Goal: Task Accomplishment & Management: Manage account settings

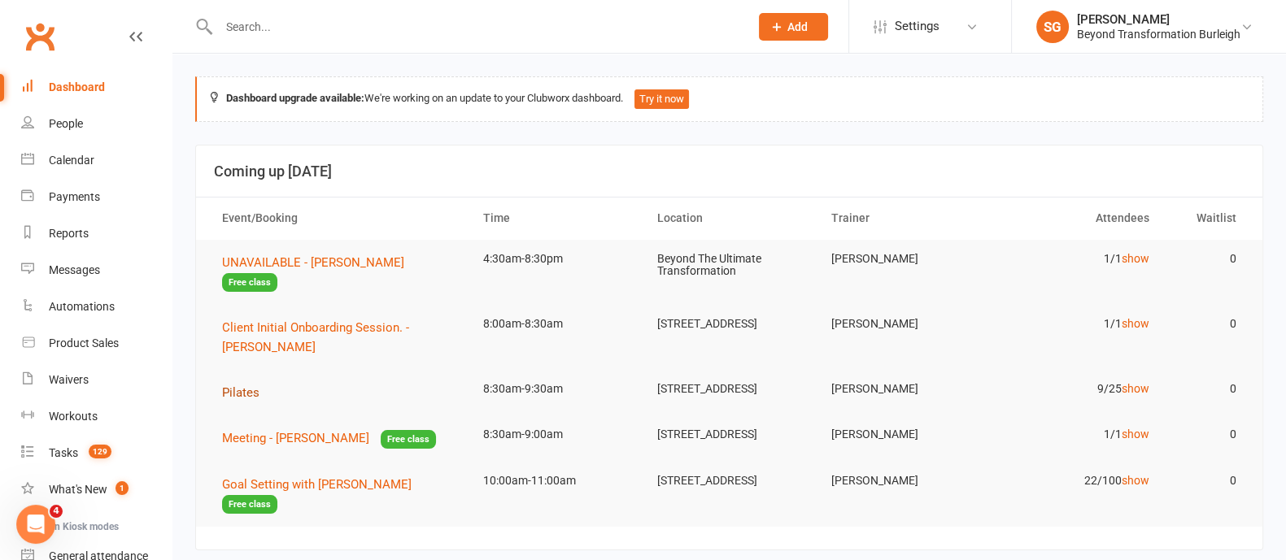
click at [251, 385] on span "Pilates" at bounding box center [240, 392] width 37 height 15
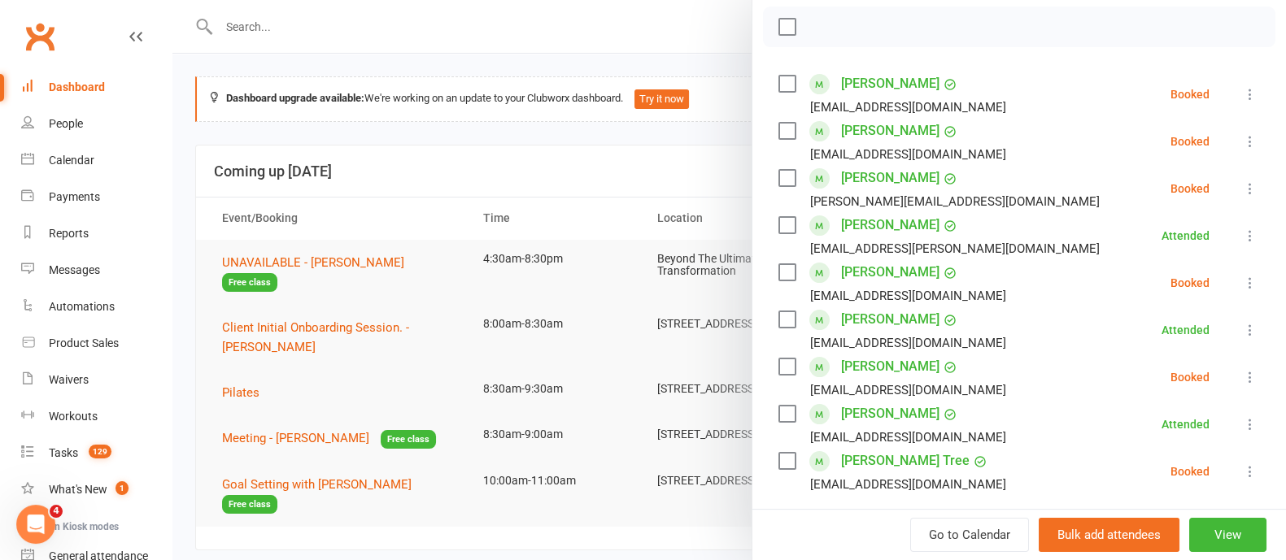
scroll to position [202, 0]
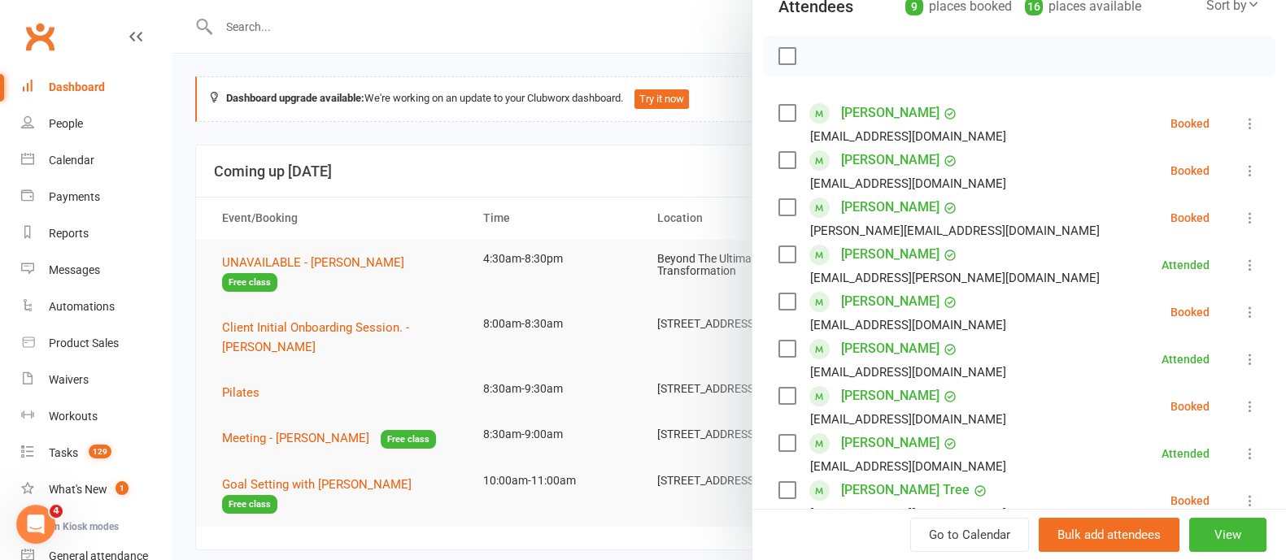
click at [1242, 120] on icon at bounding box center [1250, 123] width 16 height 16
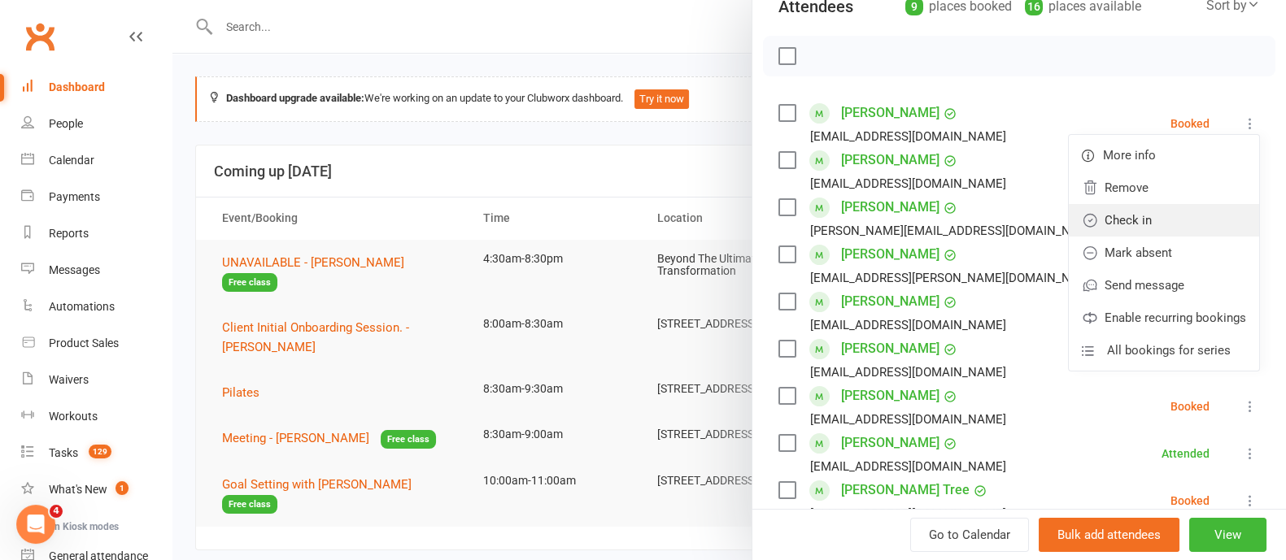
click at [1151, 225] on link "Check in" at bounding box center [1163, 220] width 190 height 33
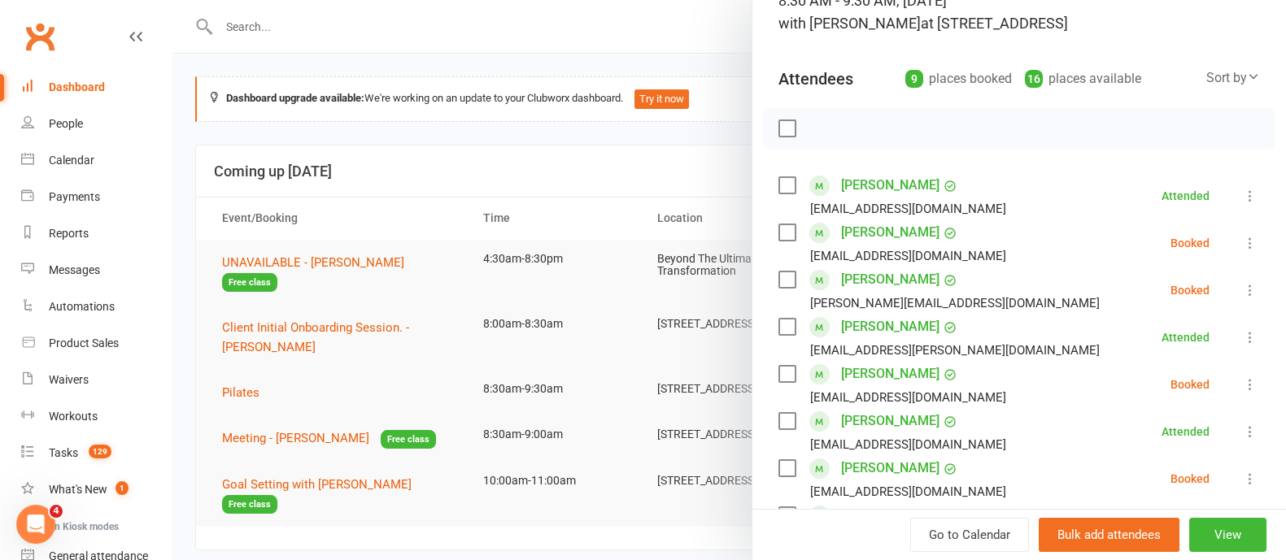
scroll to position [0, 0]
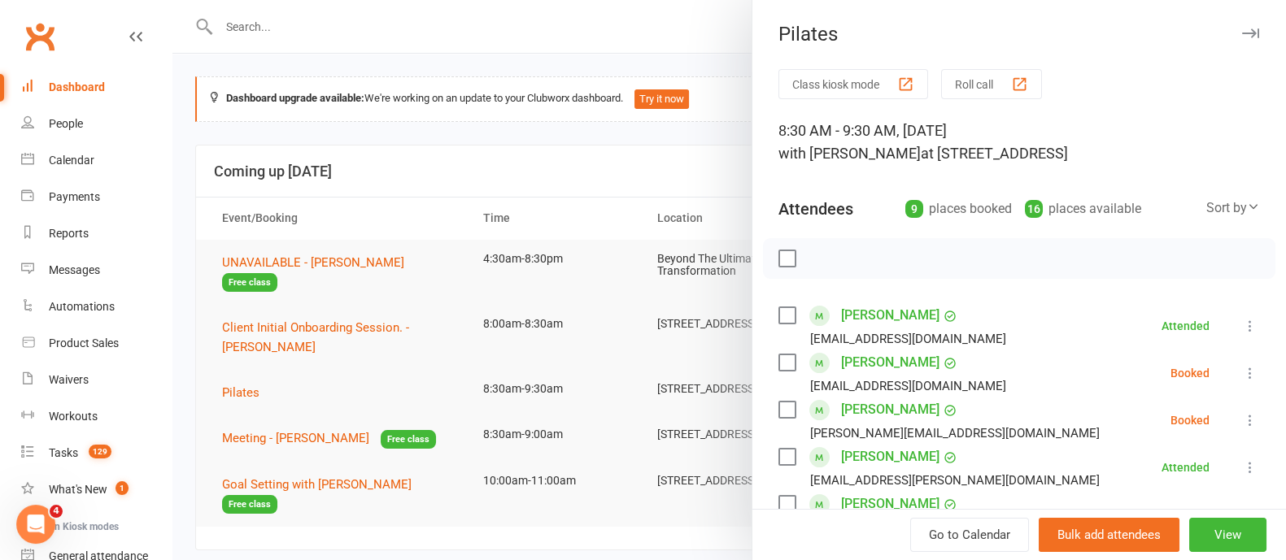
click at [1242, 30] on icon "button" at bounding box center [1250, 33] width 17 height 10
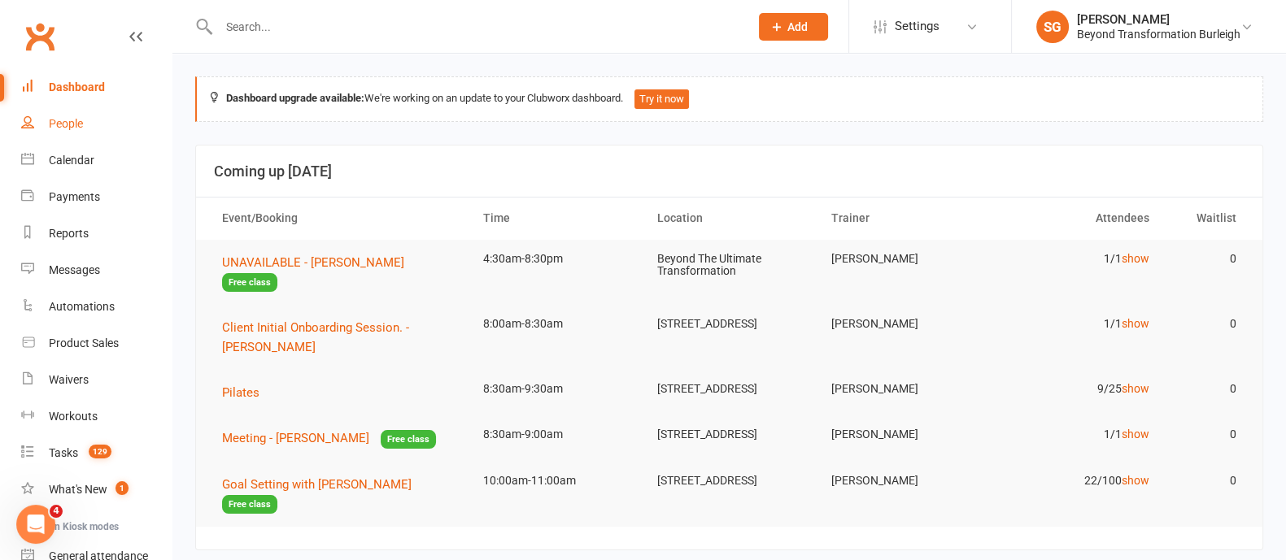
click at [73, 125] on div "People" at bounding box center [66, 123] width 34 height 13
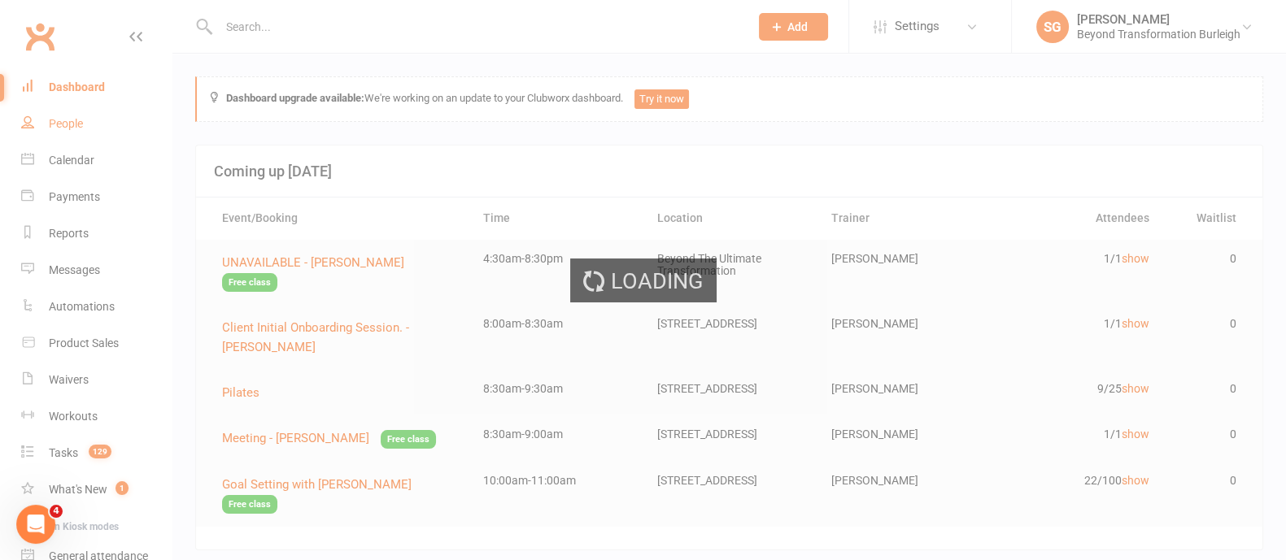
select select "100"
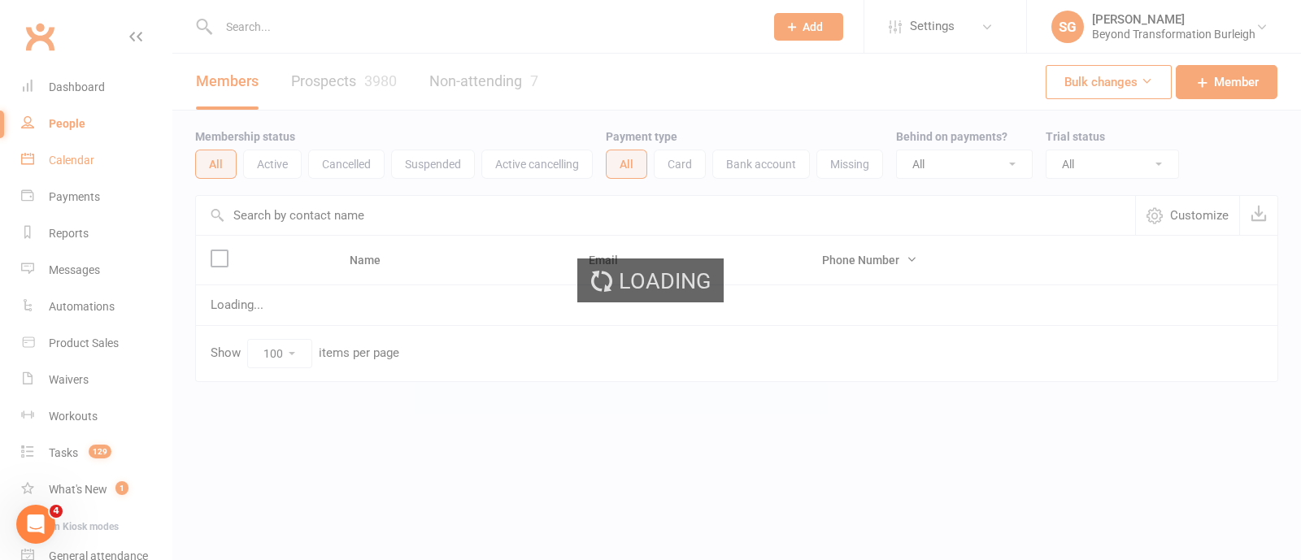
click at [65, 160] on div "Calendar" at bounding box center [72, 160] width 46 height 13
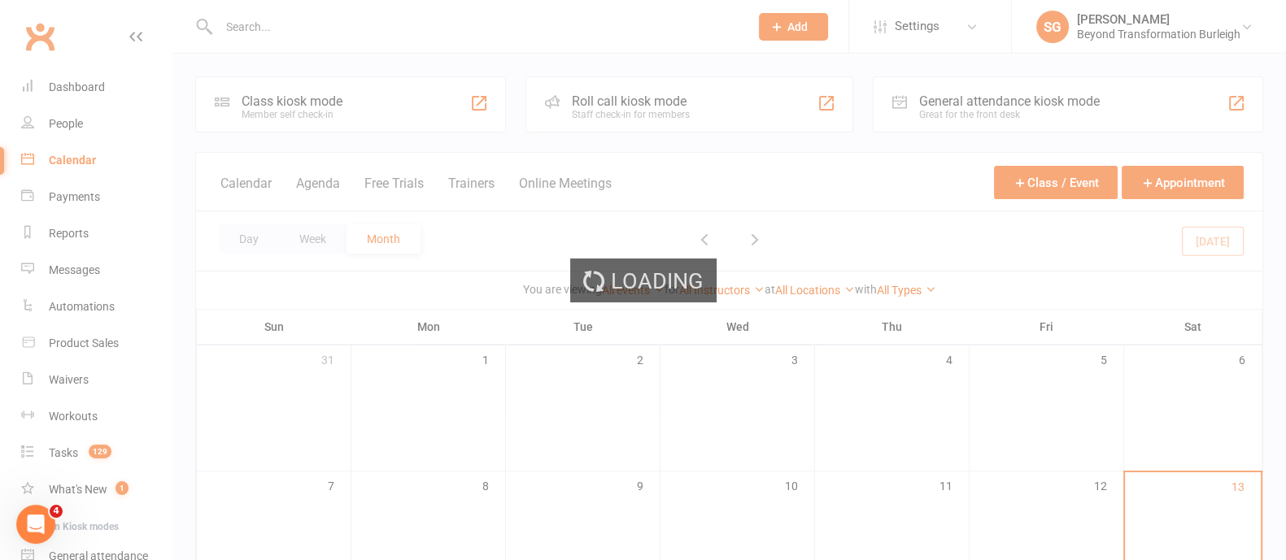
click at [65, 160] on div "Loading" at bounding box center [643, 280] width 1286 height 560
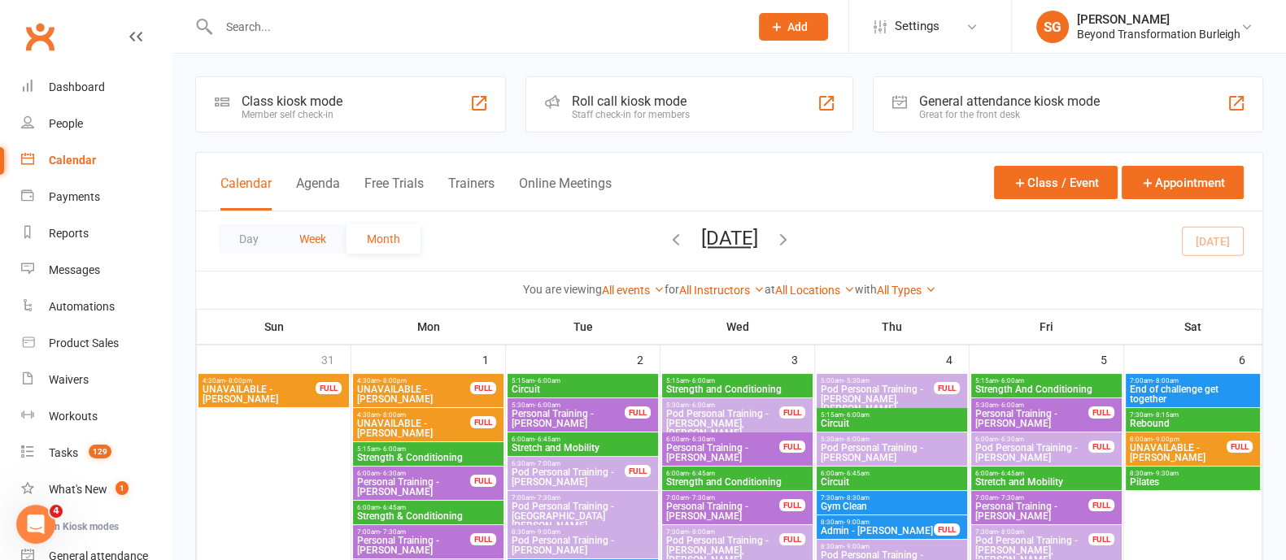
click at [309, 241] on button "Week" at bounding box center [312, 238] width 67 height 29
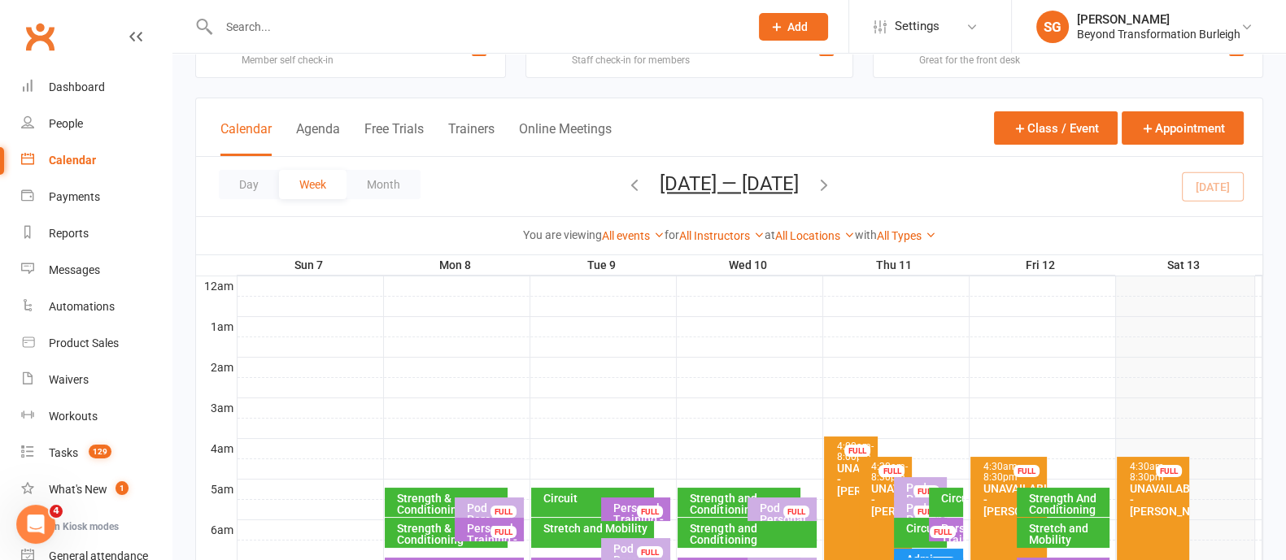
scroll to position [305, 0]
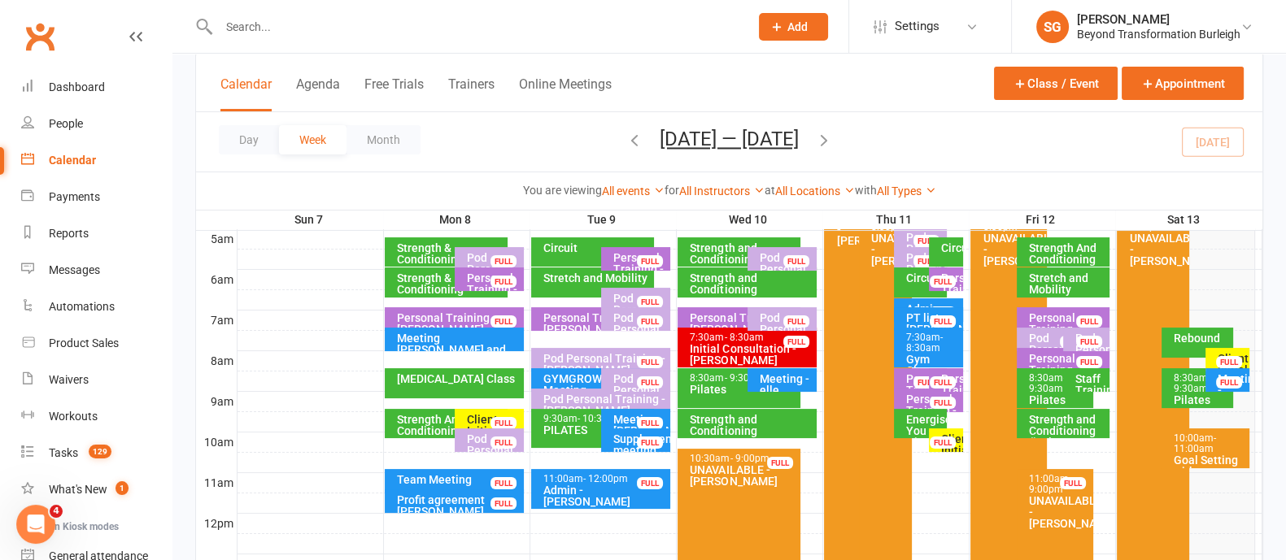
click at [1175, 333] on div "Rebound" at bounding box center [1201, 338] width 57 height 11
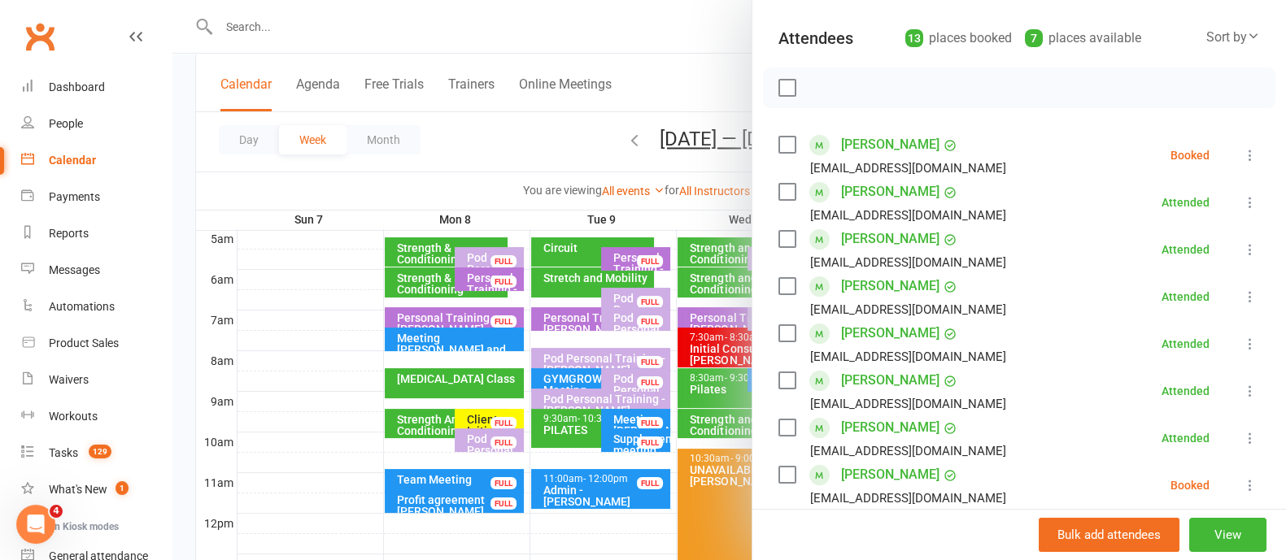
scroll to position [202, 0]
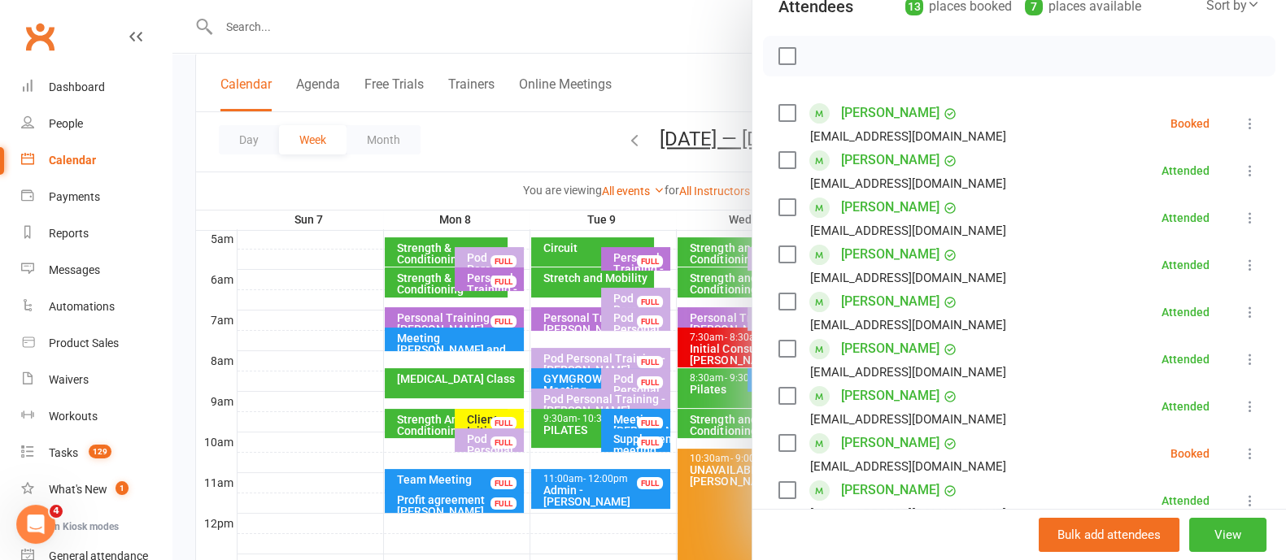
click at [1242, 123] on icon at bounding box center [1250, 123] width 16 height 16
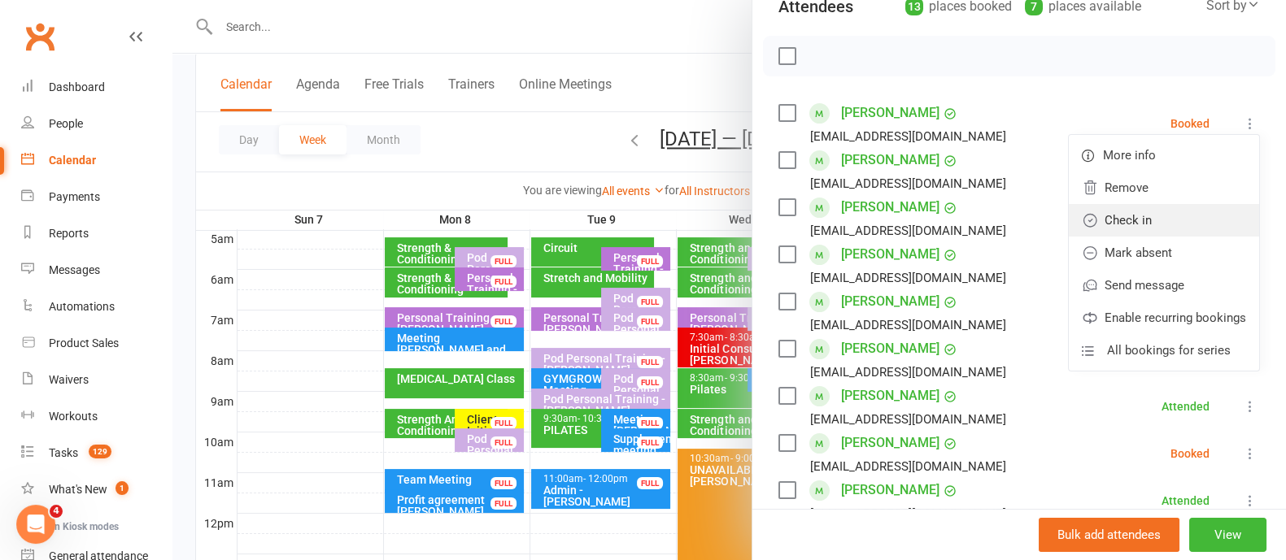
click at [1105, 230] on link "Check in" at bounding box center [1163, 220] width 190 height 33
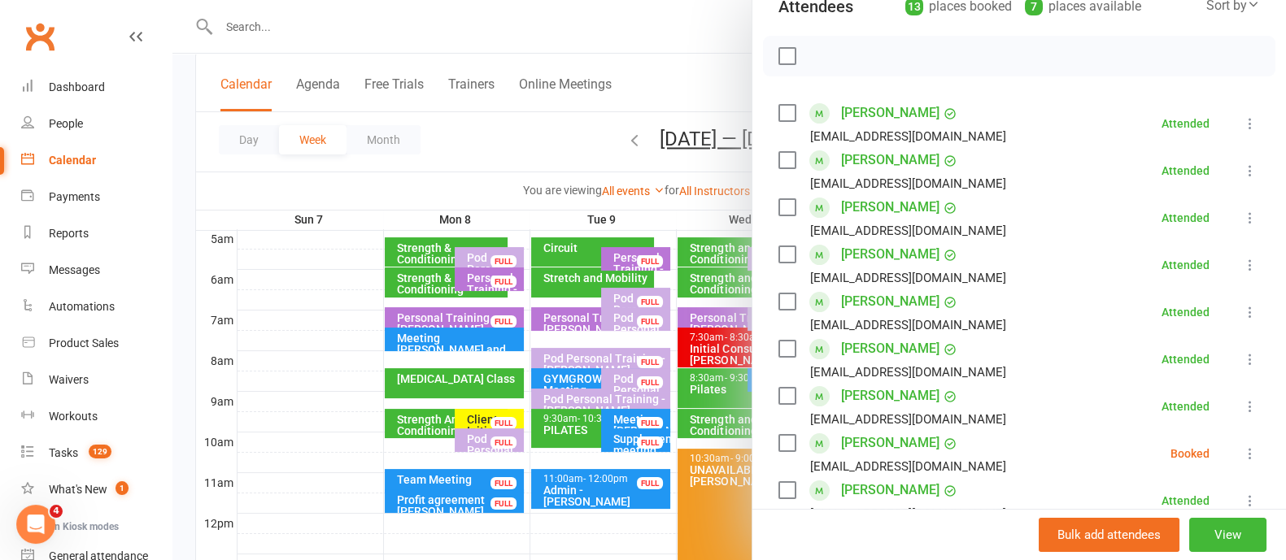
click at [1242, 455] on icon at bounding box center [1250, 454] width 16 height 16
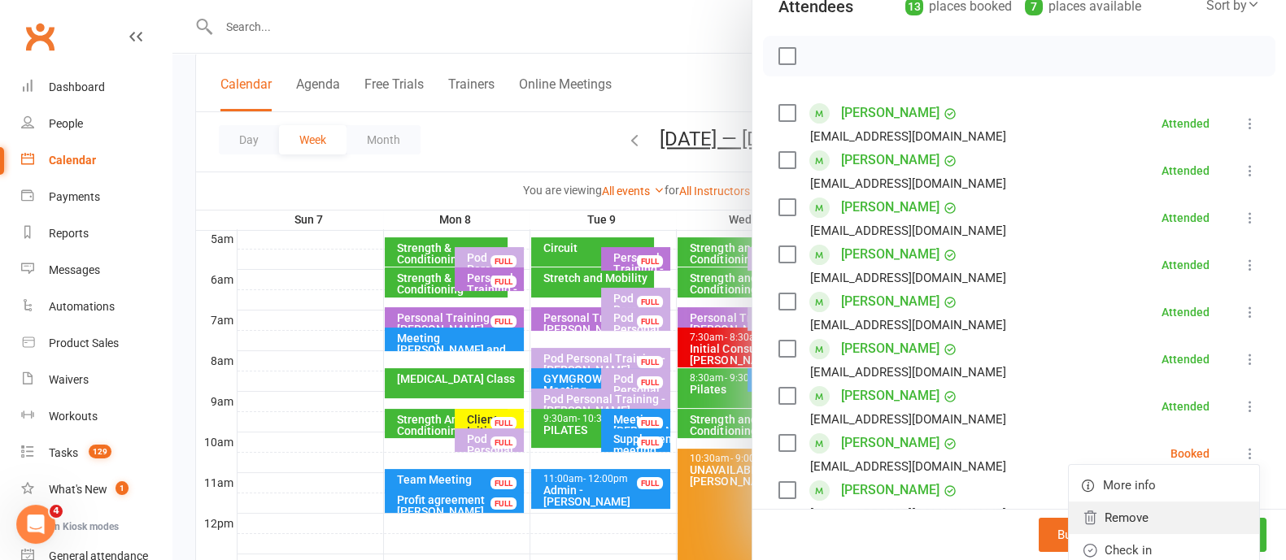
scroll to position [305, 0]
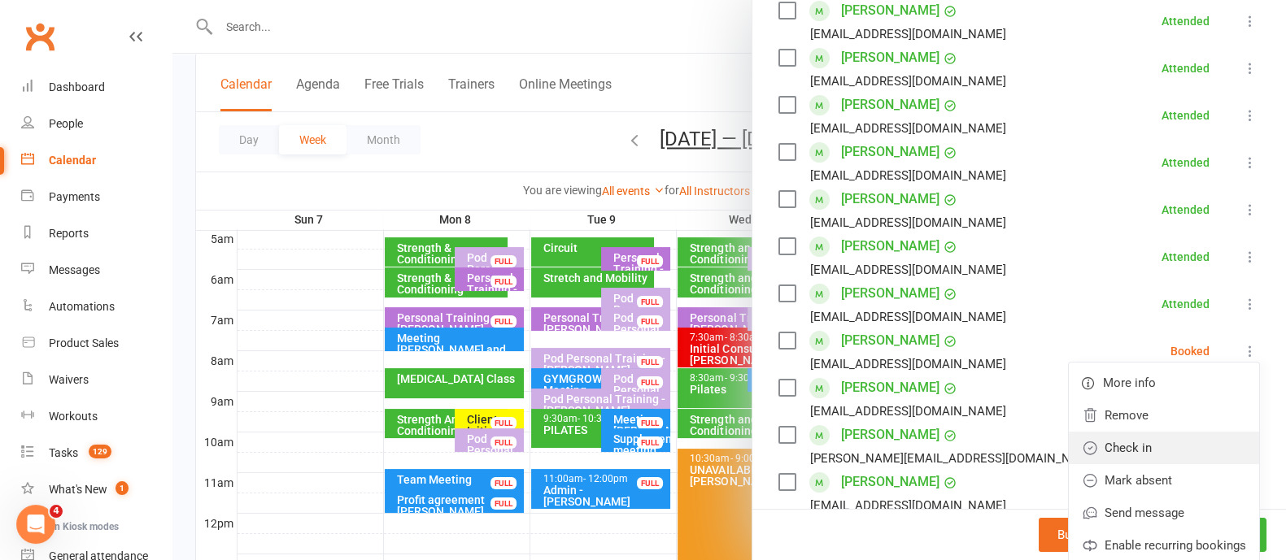
click at [1120, 450] on link "Check in" at bounding box center [1163, 448] width 190 height 33
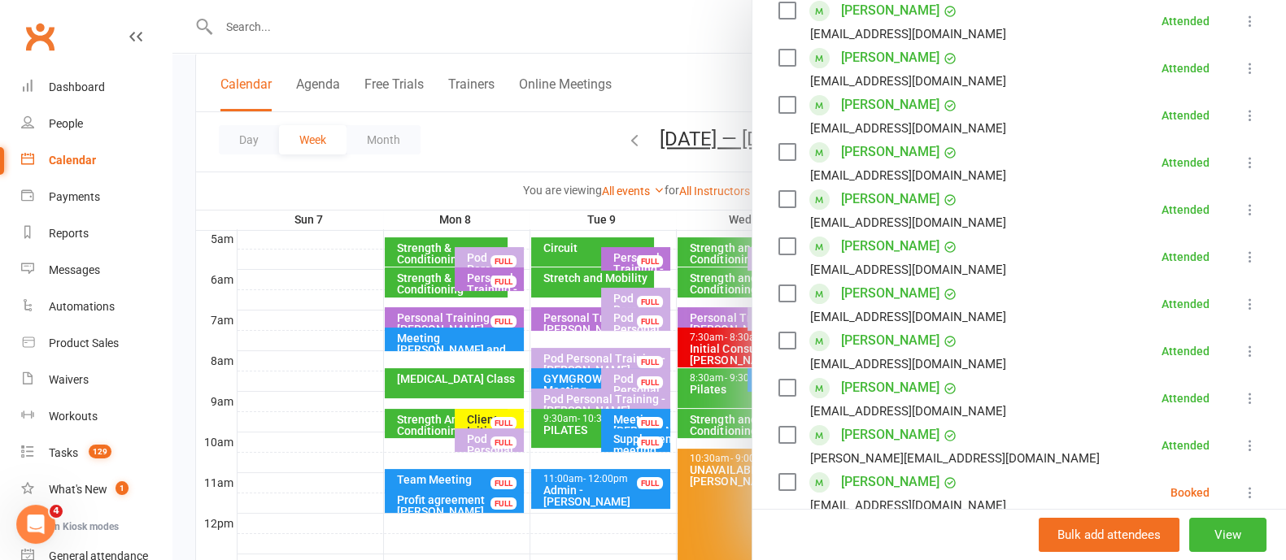
click at [1242, 490] on icon at bounding box center [1250, 493] width 16 height 16
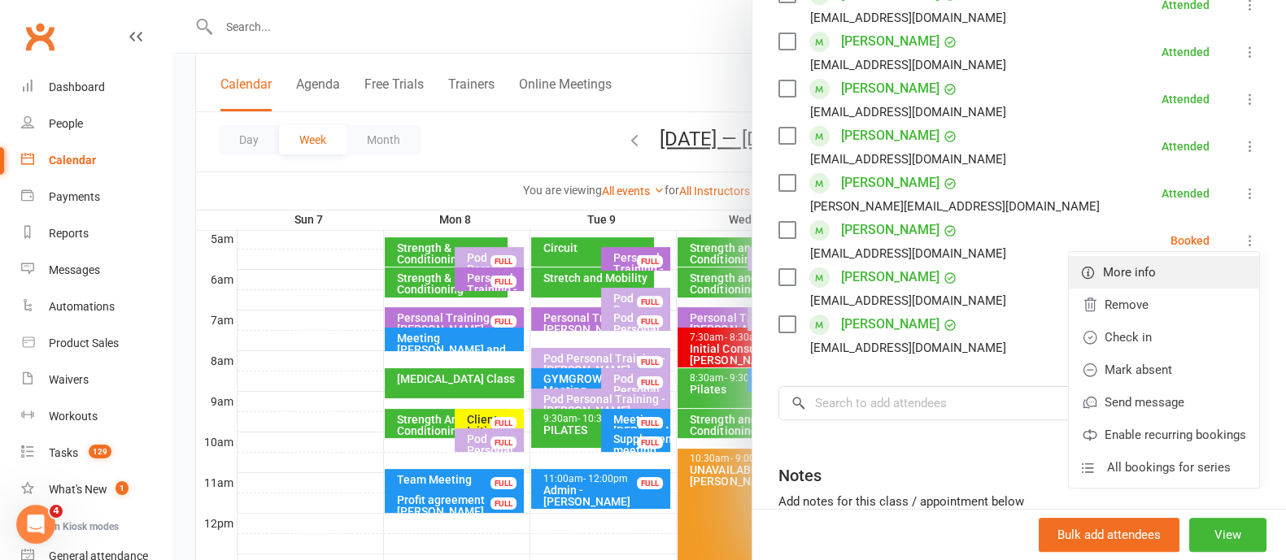
scroll to position [610, 0]
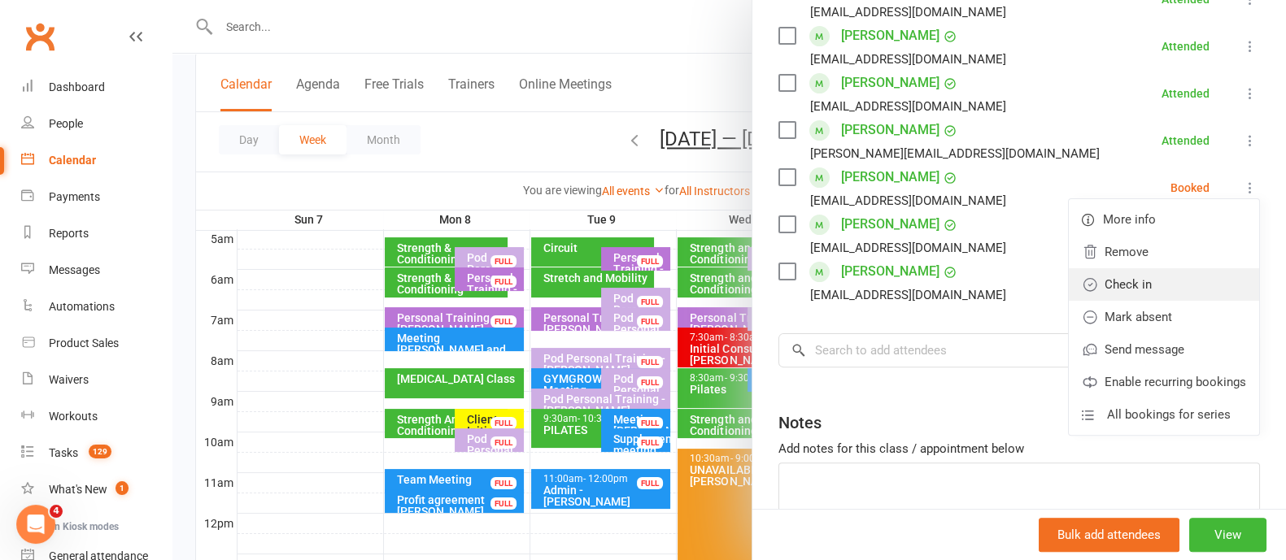
click at [1102, 298] on link "Check in" at bounding box center [1163, 284] width 190 height 33
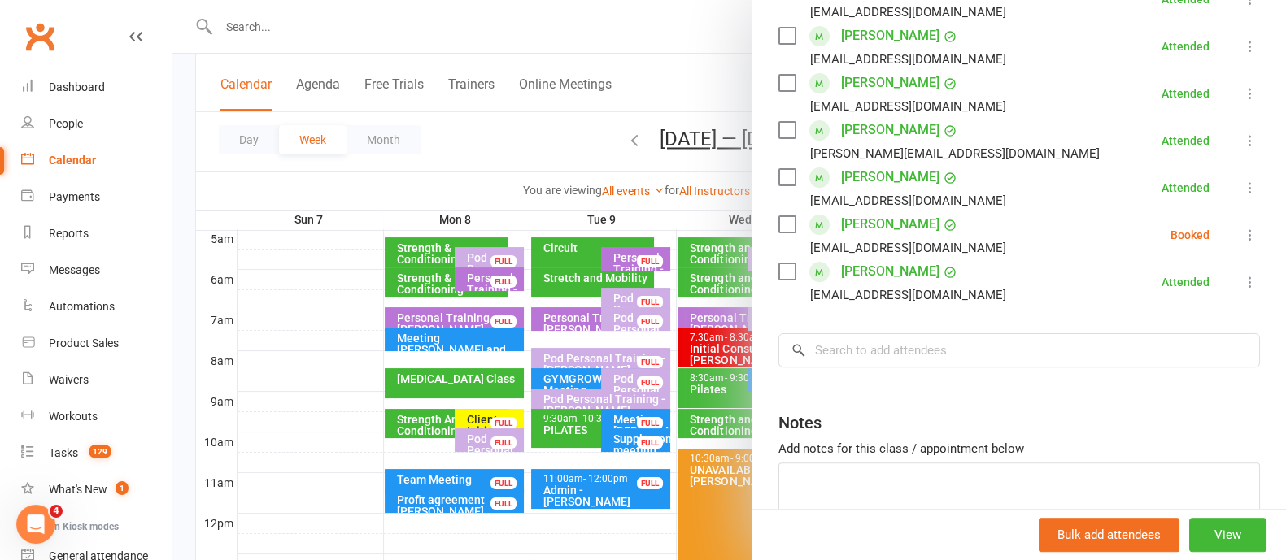
click at [1242, 228] on icon at bounding box center [1250, 235] width 16 height 16
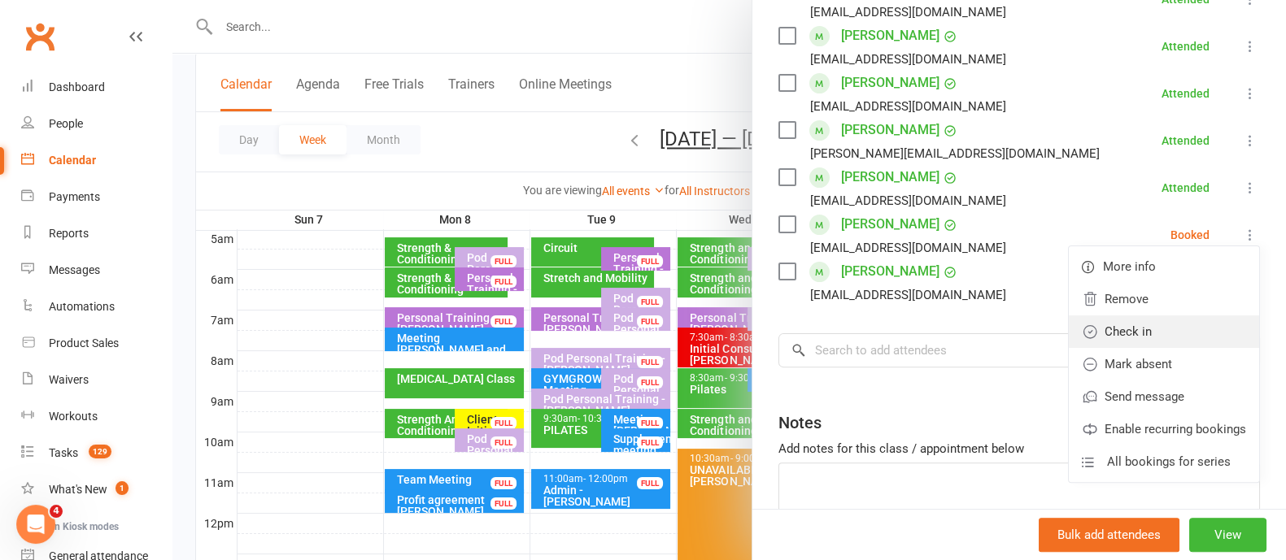
click at [1141, 341] on link "Check in" at bounding box center [1163, 331] width 190 height 33
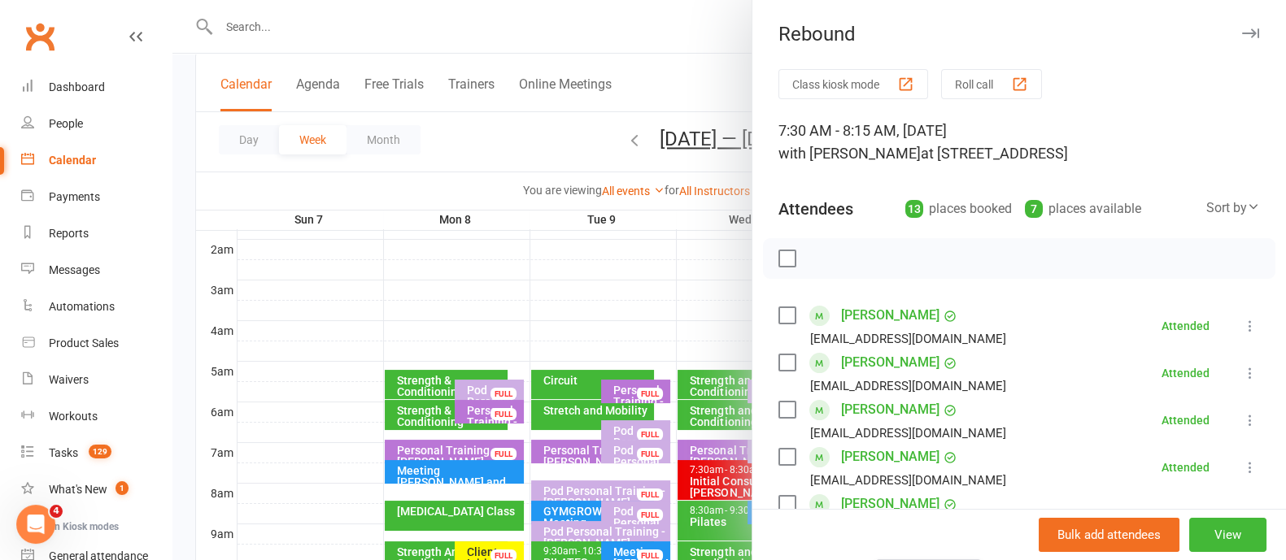
scroll to position [101, 0]
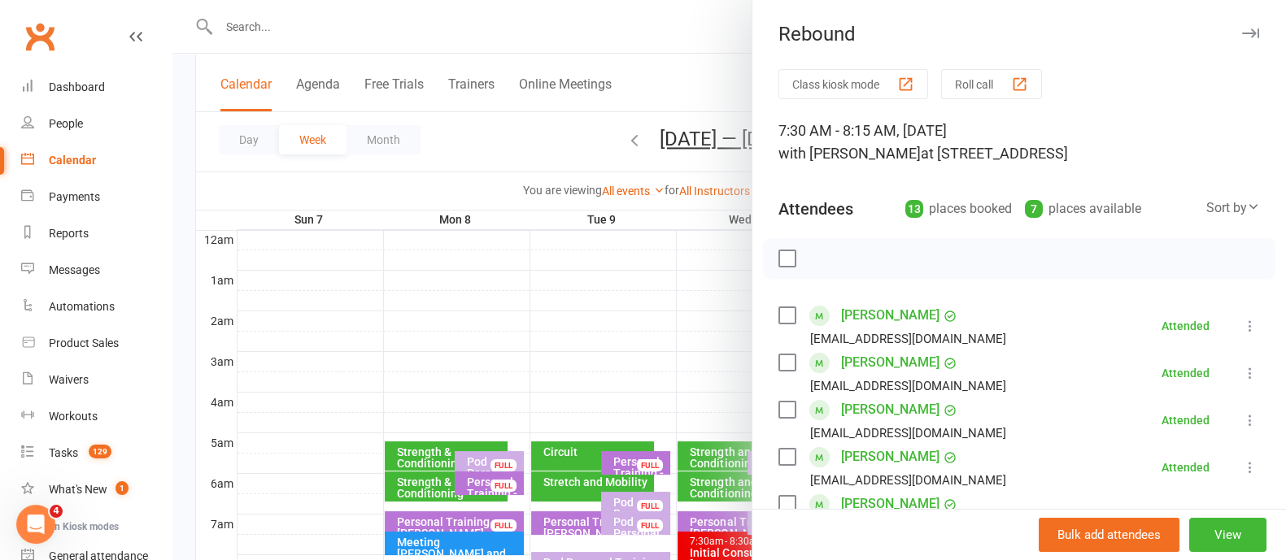
click at [1242, 29] on icon "button" at bounding box center [1250, 33] width 17 height 10
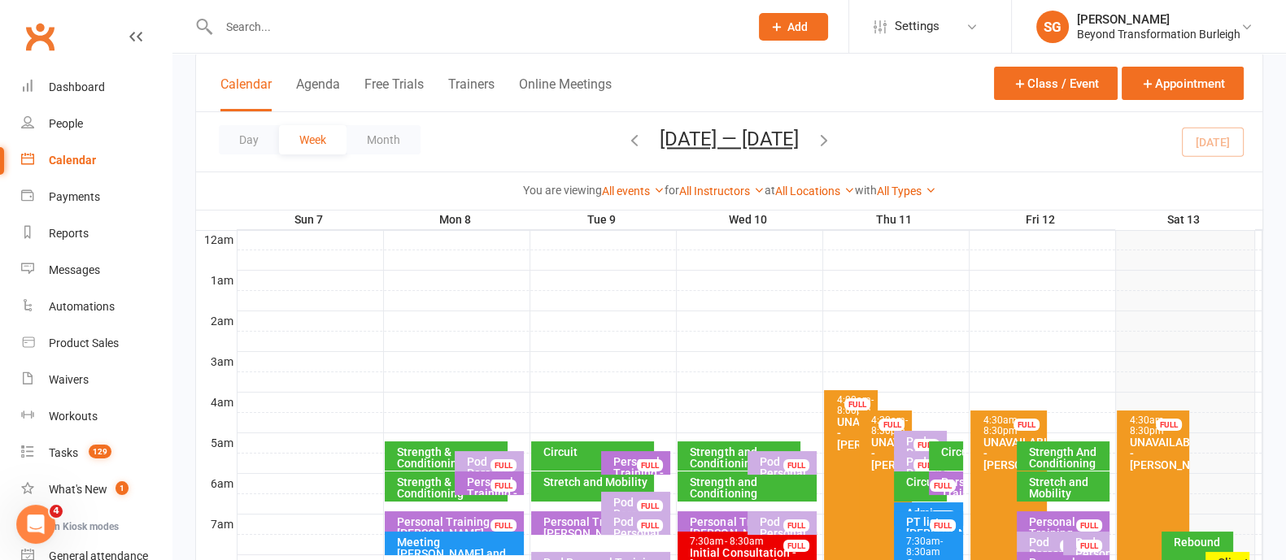
click at [301, 28] on input "text" at bounding box center [476, 26] width 524 height 23
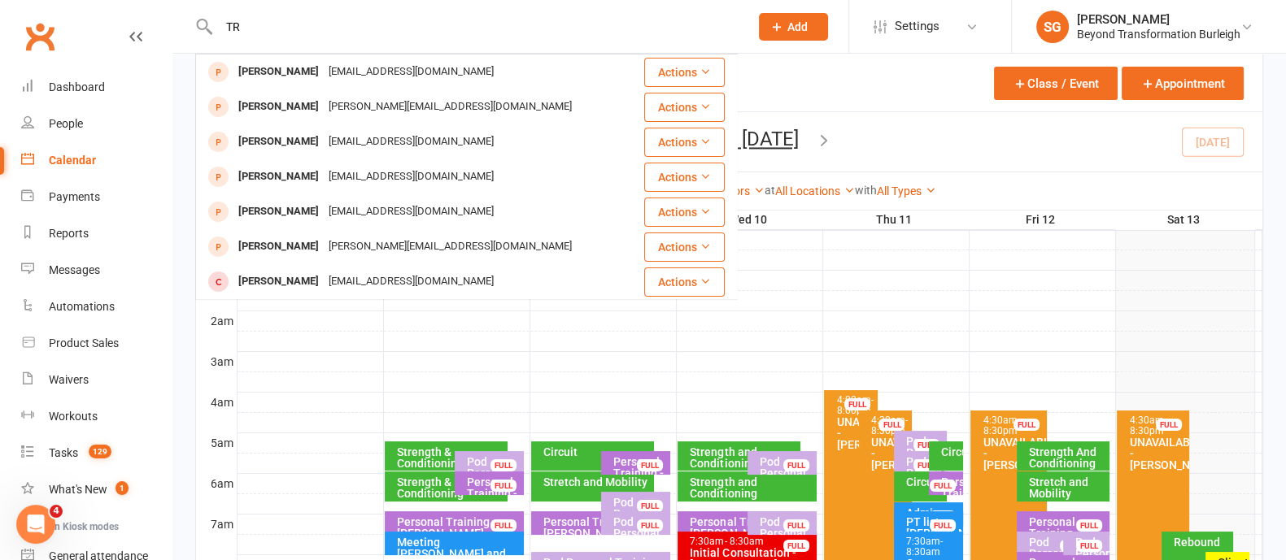
type input "T"
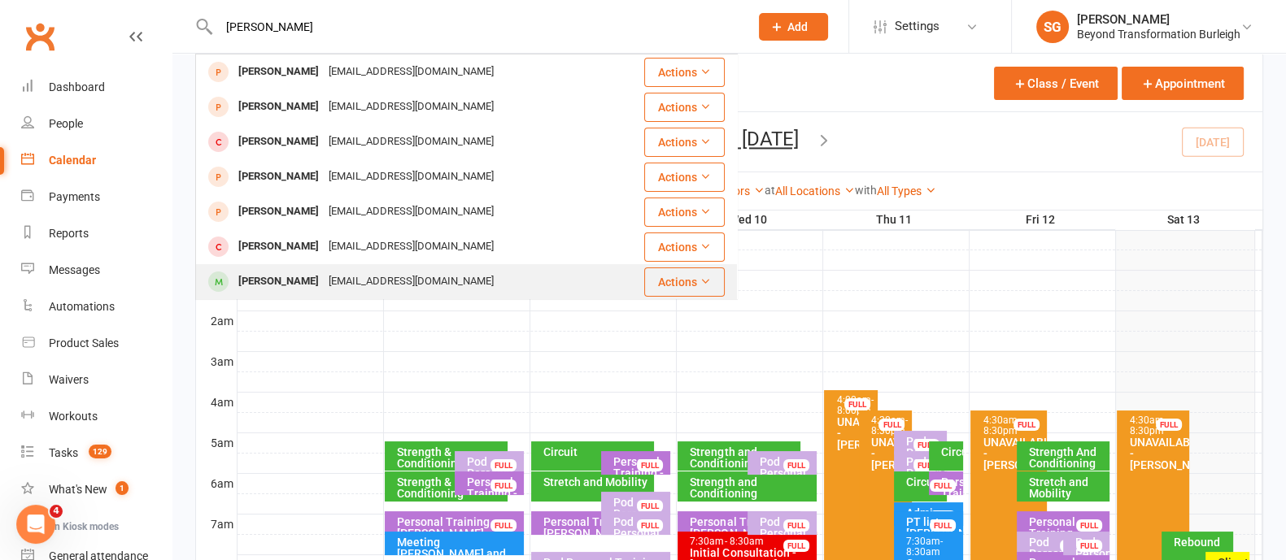
type input "[PERSON_NAME]"
click at [324, 278] on div "[EMAIL_ADDRESS][DOMAIN_NAME]" at bounding box center [411, 282] width 175 height 24
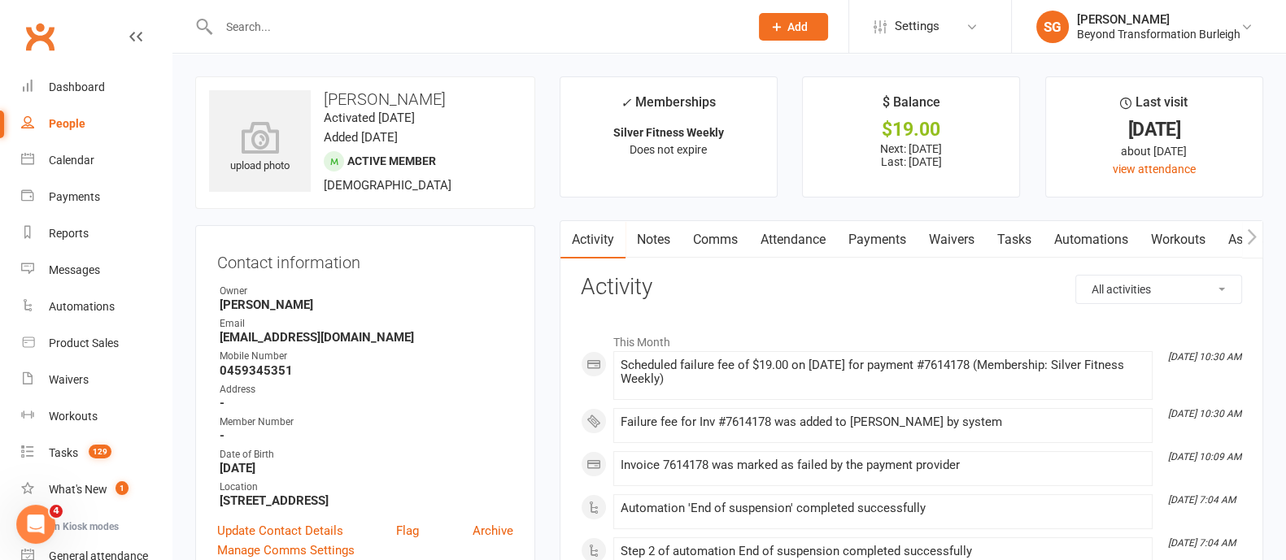
click at [864, 234] on link "Payments" at bounding box center [877, 239] width 81 height 37
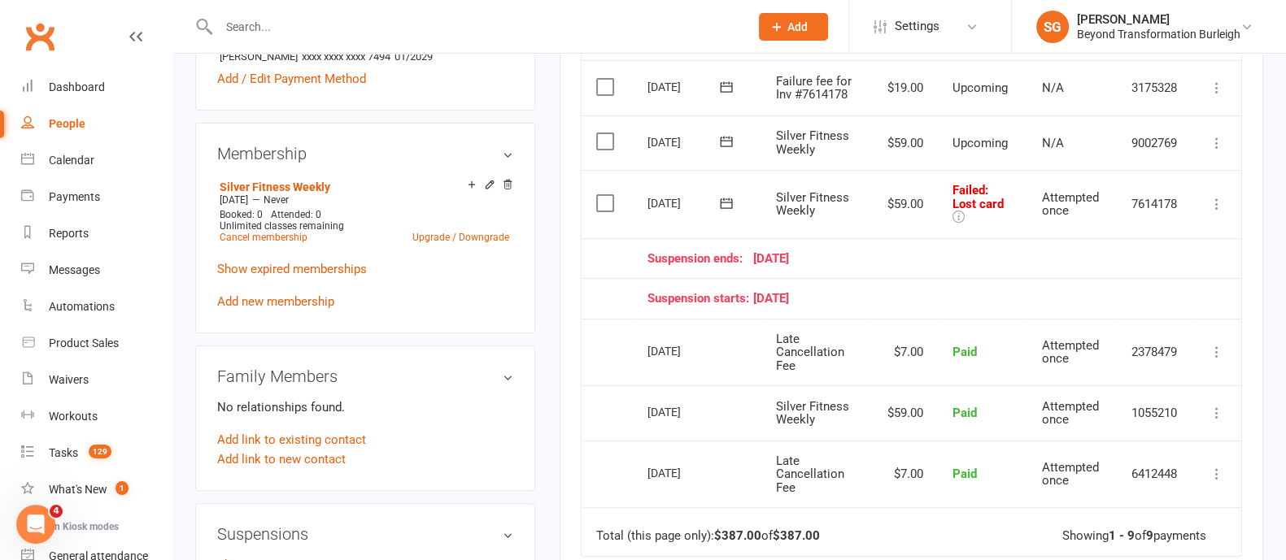
scroll to position [711, 0]
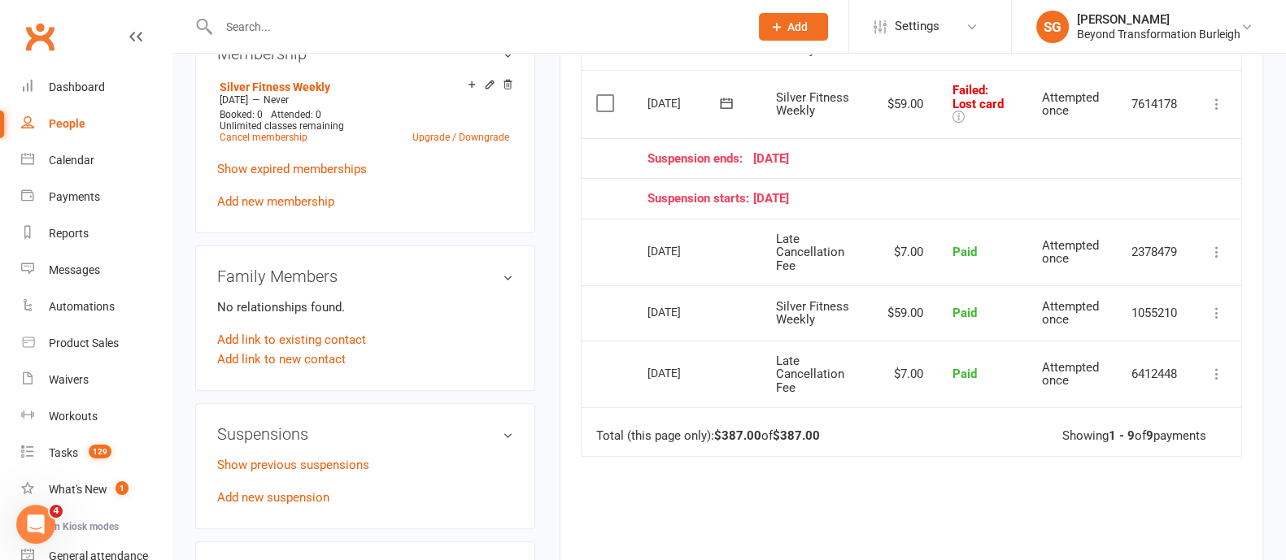
click at [1214, 102] on icon at bounding box center [1216, 104] width 16 height 16
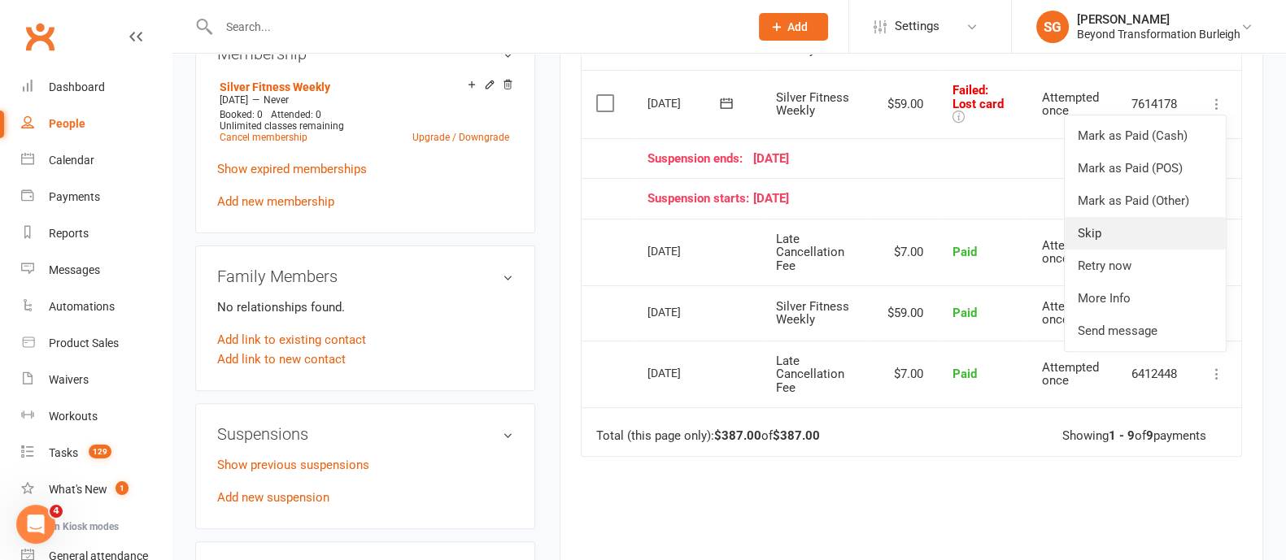
click at [1125, 229] on link "Skip" at bounding box center [1144, 233] width 161 height 33
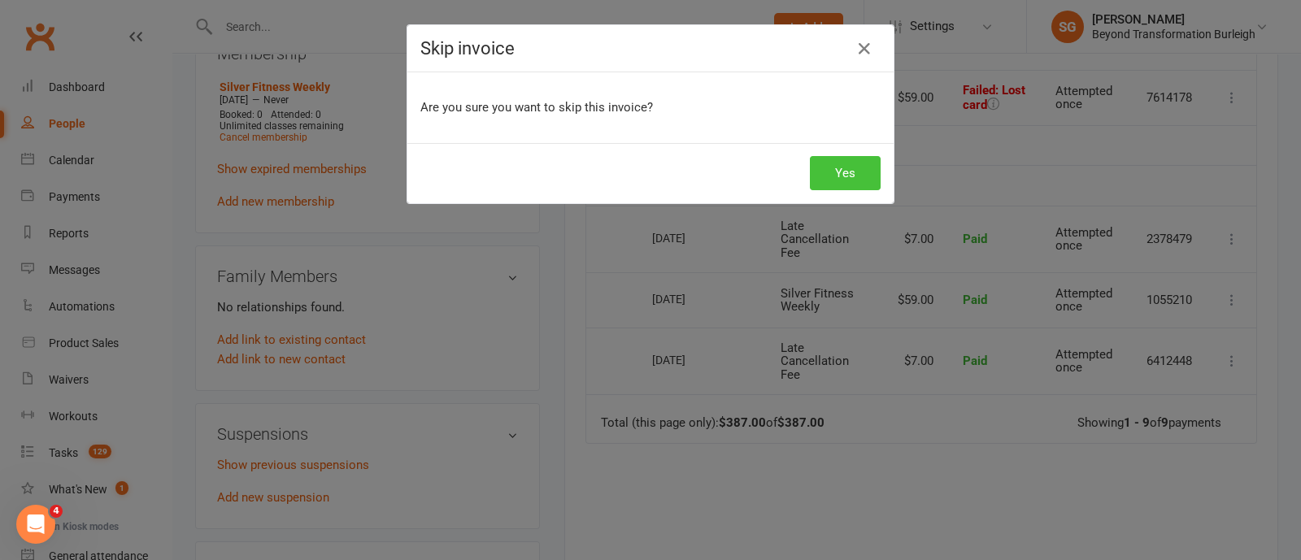
click at [842, 169] on button "Yes" at bounding box center [845, 173] width 71 height 34
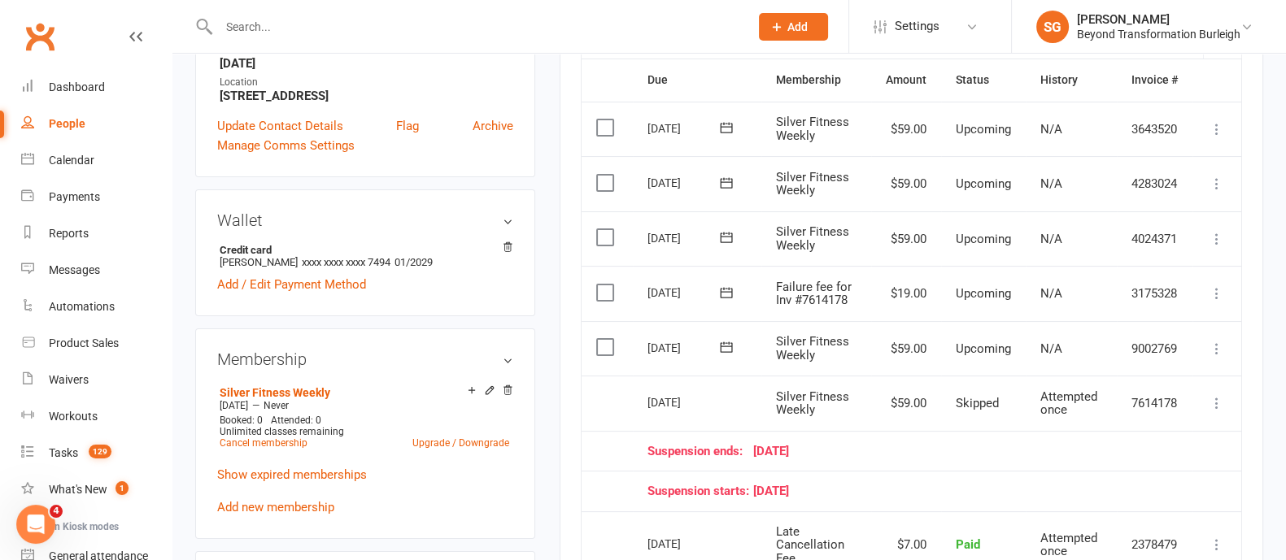
scroll to position [406, 0]
click at [509, 245] on icon at bounding box center [507, 246] width 11 height 11
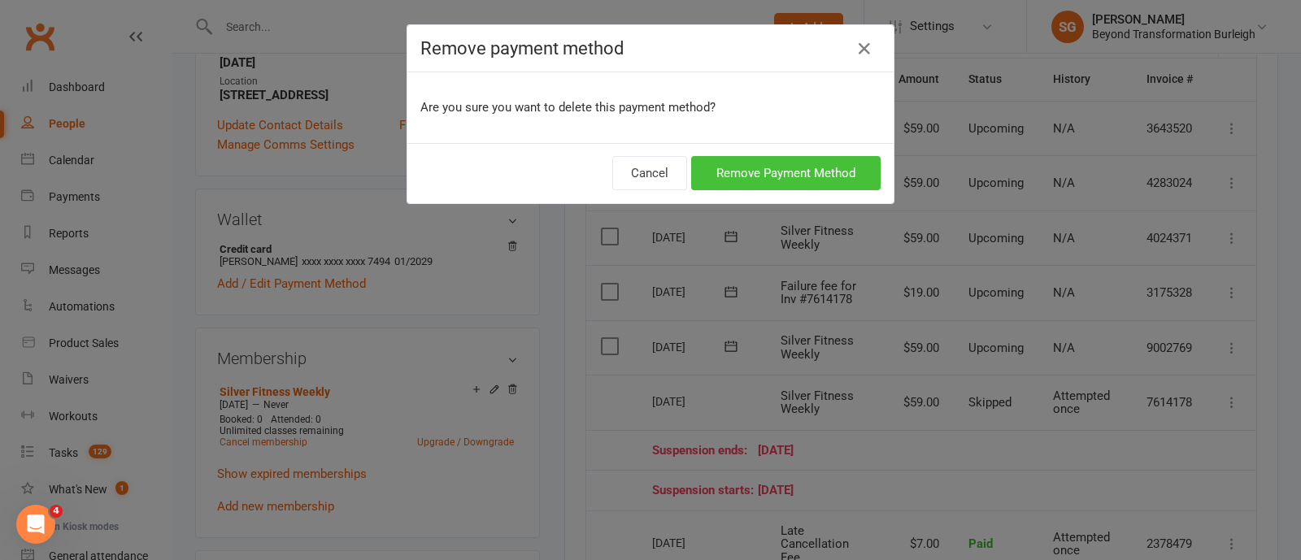
click at [828, 185] on button "Remove Payment Method" at bounding box center [785, 173] width 189 height 34
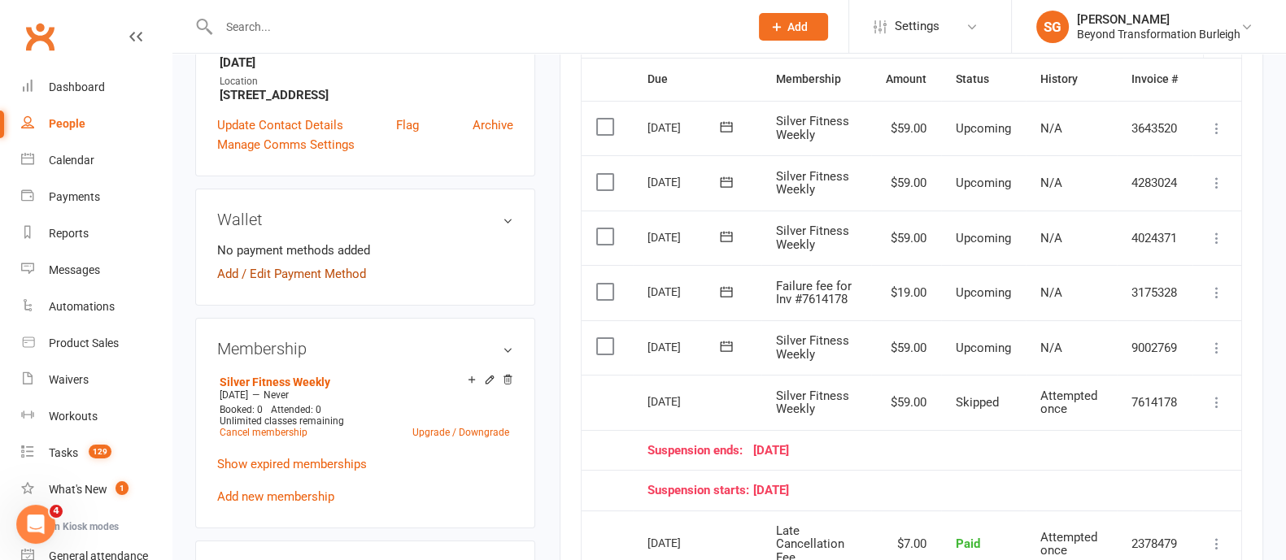
click at [331, 271] on link "Add / Edit Payment Method" at bounding box center [291, 274] width 149 height 20
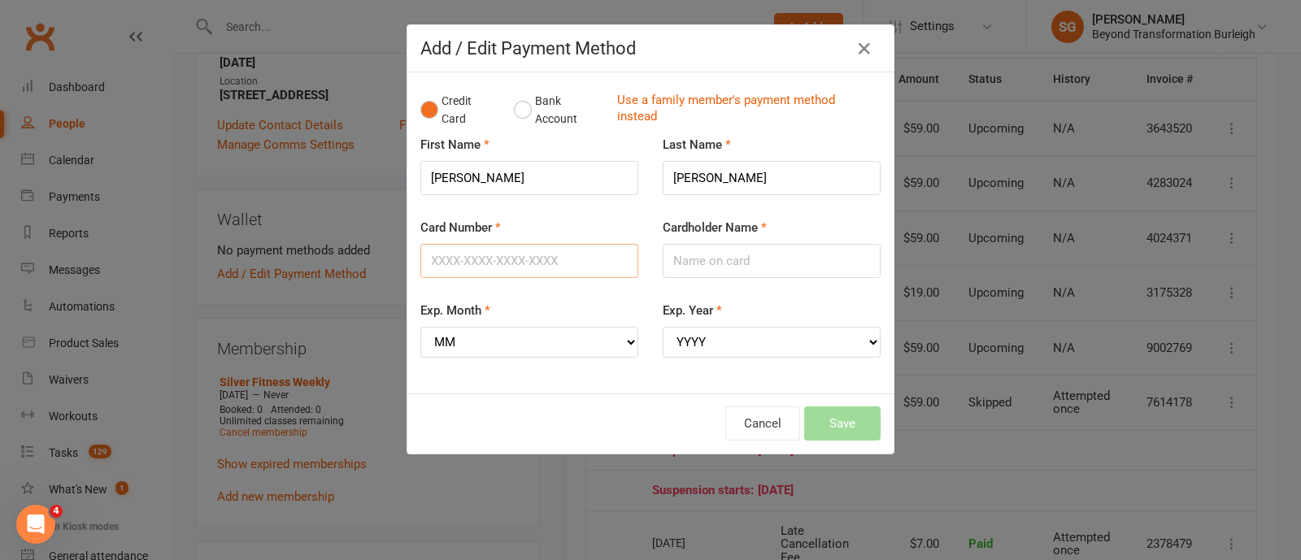
click at [492, 255] on input "Card Number" at bounding box center [529, 261] width 218 height 34
click at [532, 224] on div "Card Number" at bounding box center [529, 248] width 218 height 60
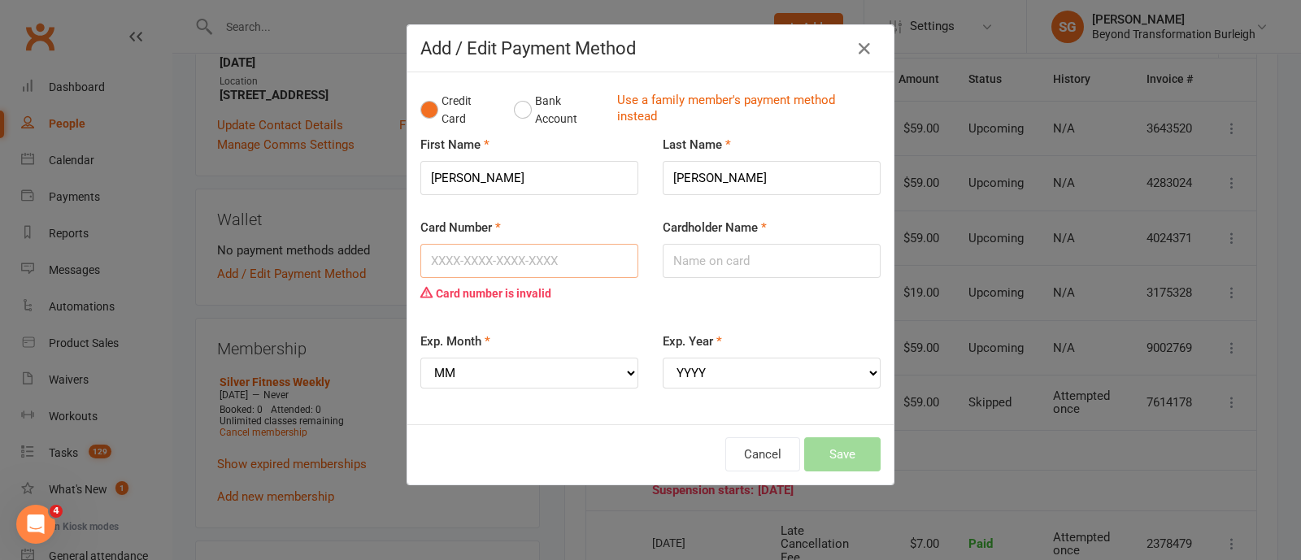
click at [490, 264] on input "Card Number" at bounding box center [529, 261] width 218 height 34
click at [558, 194] on input "[PERSON_NAME]" at bounding box center [529, 178] width 218 height 34
click at [526, 250] on input "Card Number" at bounding box center [529, 261] width 218 height 34
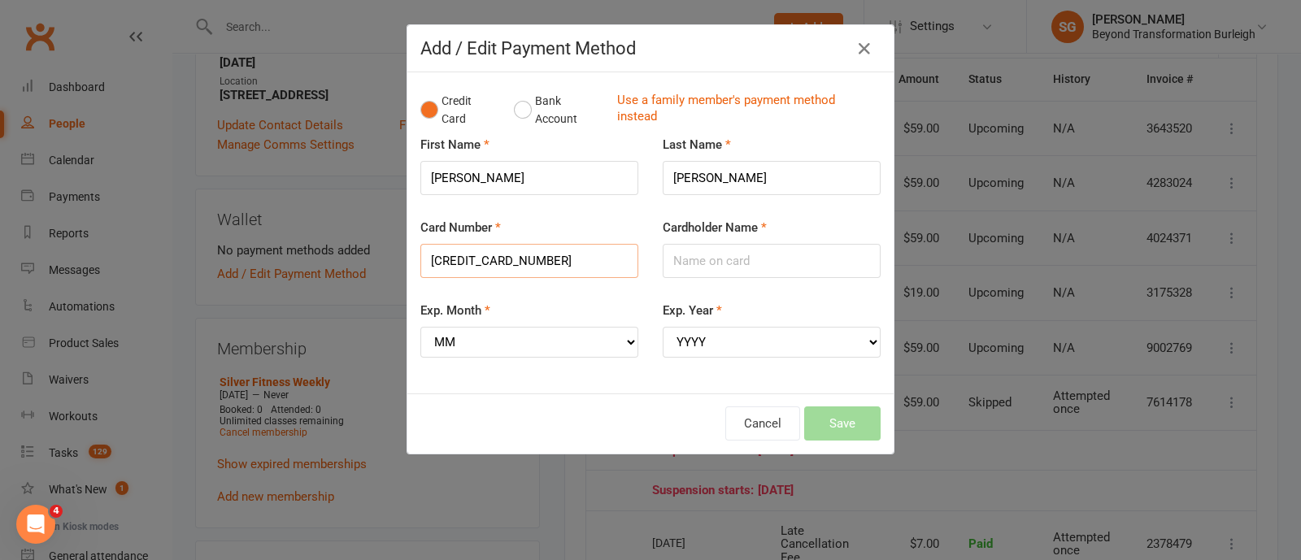
type input "[CREDIT_CARD_NUMBER]"
click at [541, 318] on div "Exp. Month MM 01 02 03 04 05 06 07 08 09 10 11 12" at bounding box center [529, 329] width 218 height 57
click at [538, 350] on select "MM 01 02 03 04 05 06 07 08 09 10 11 12" at bounding box center [529, 342] width 218 height 31
select select "09"
click at [420, 327] on select "MM 01 02 03 04 05 06 07 08 09 10 11 12" at bounding box center [529, 342] width 218 height 31
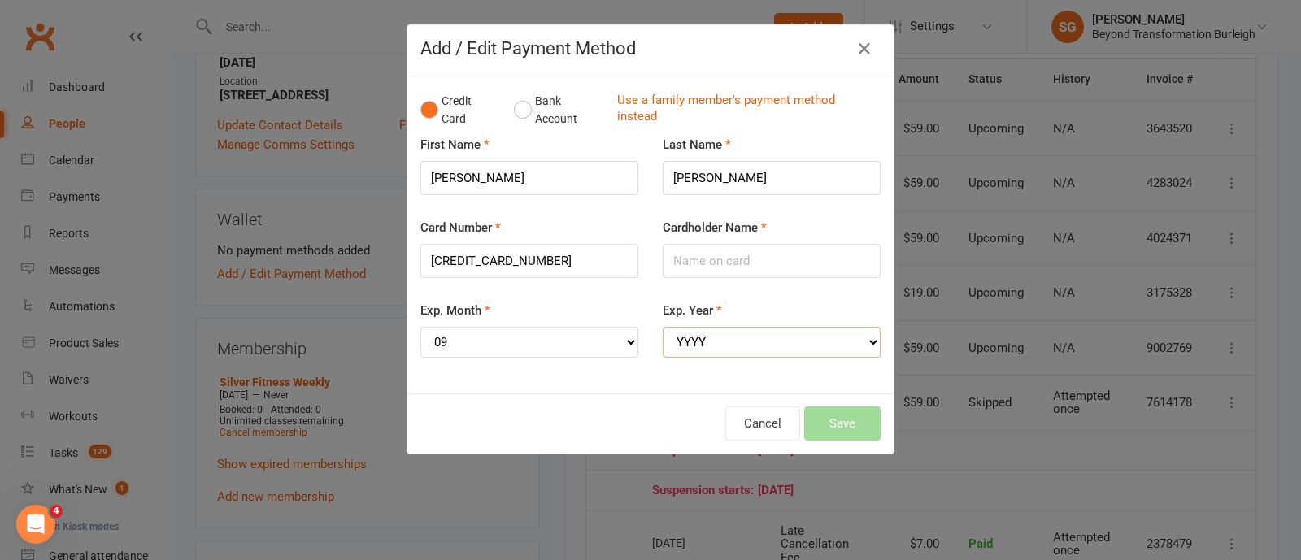
click at [800, 345] on select "YYYY 2025 2026 2027 2028 2029 2030 2031 2032 2033 2034" at bounding box center [772, 342] width 218 height 31
select select "2028"
click at [663, 327] on select "YYYY 2025 2026 2027 2028 2029 2030 2031 2032 2033 2034" at bounding box center [772, 342] width 218 height 31
click at [718, 269] on input "Cardholder Name" at bounding box center [772, 261] width 218 height 34
type input "[PERSON_NAME]"
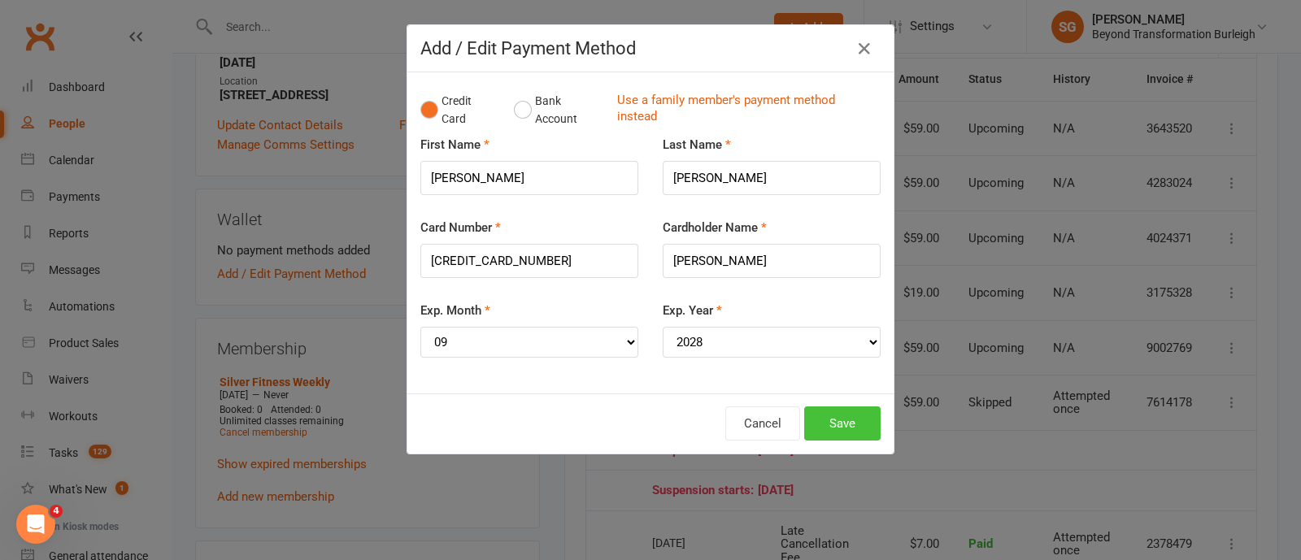
click at [845, 431] on button "Save" at bounding box center [842, 424] width 76 height 34
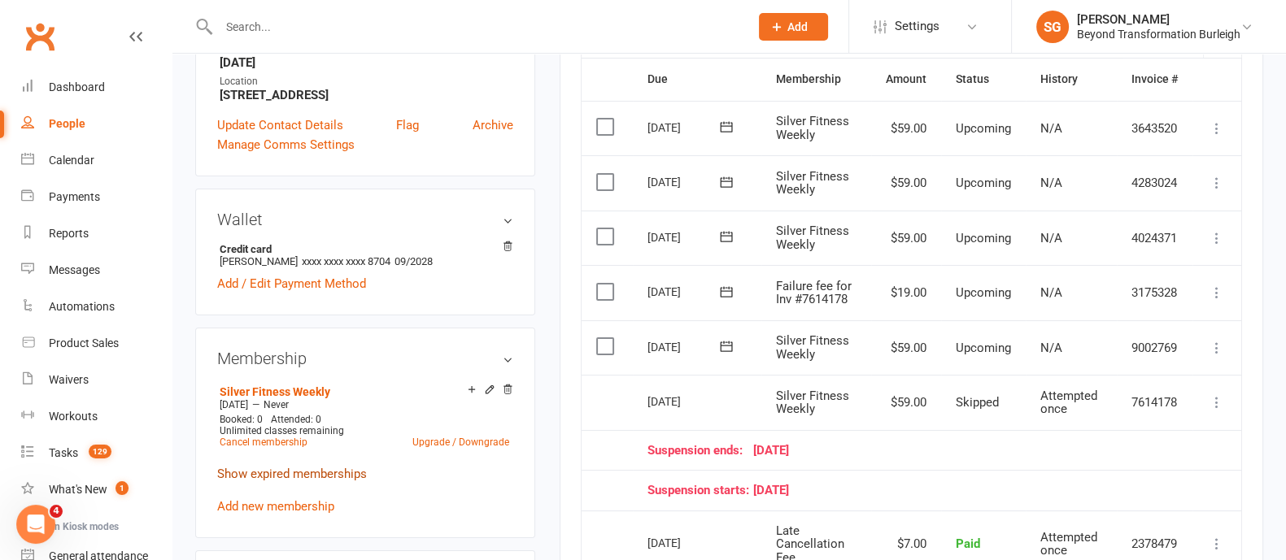
click at [309, 478] on link "Show expired memberships" at bounding box center [292, 474] width 150 height 15
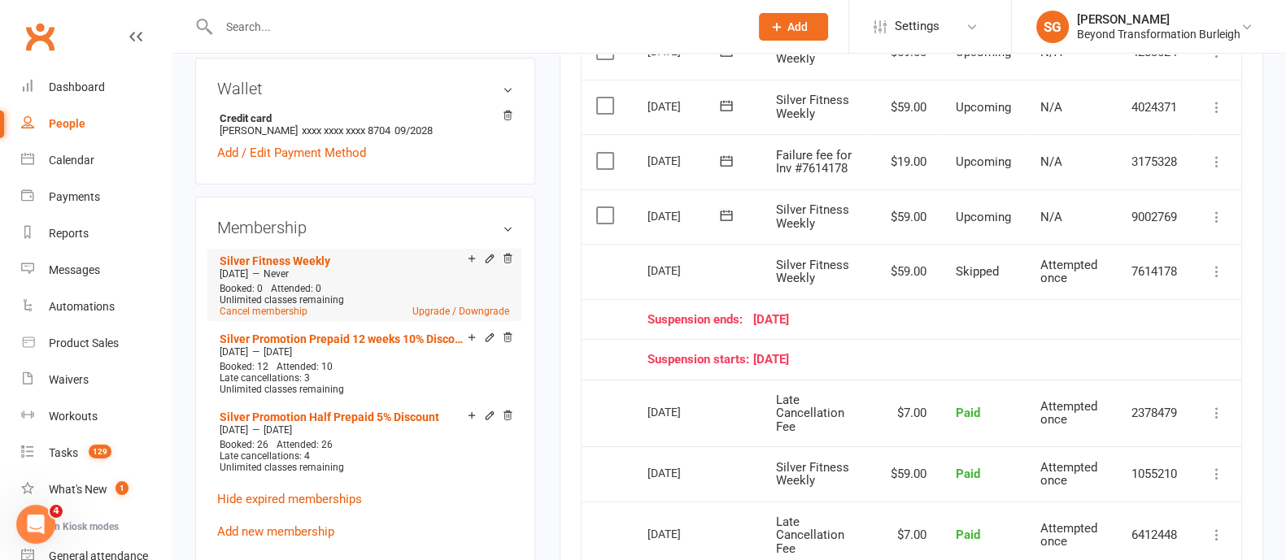
scroll to position [610, 0]
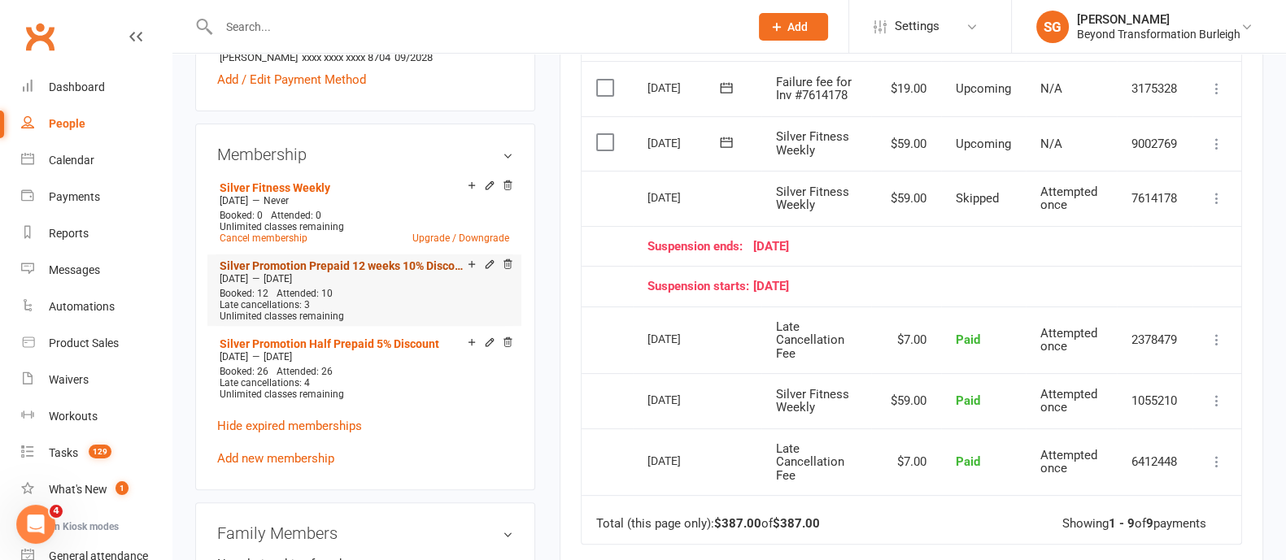
click at [352, 262] on link "Silver Promotion Prepaid 12 weeks 10% Discount" at bounding box center [344, 265] width 248 height 13
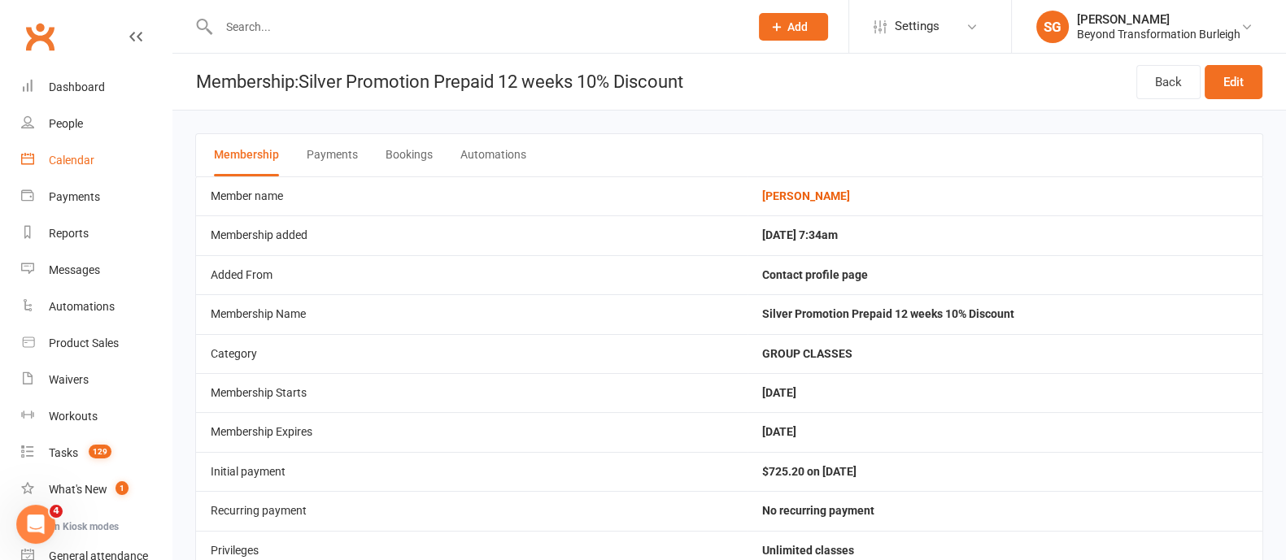
click at [61, 164] on div "Calendar" at bounding box center [72, 160] width 46 height 13
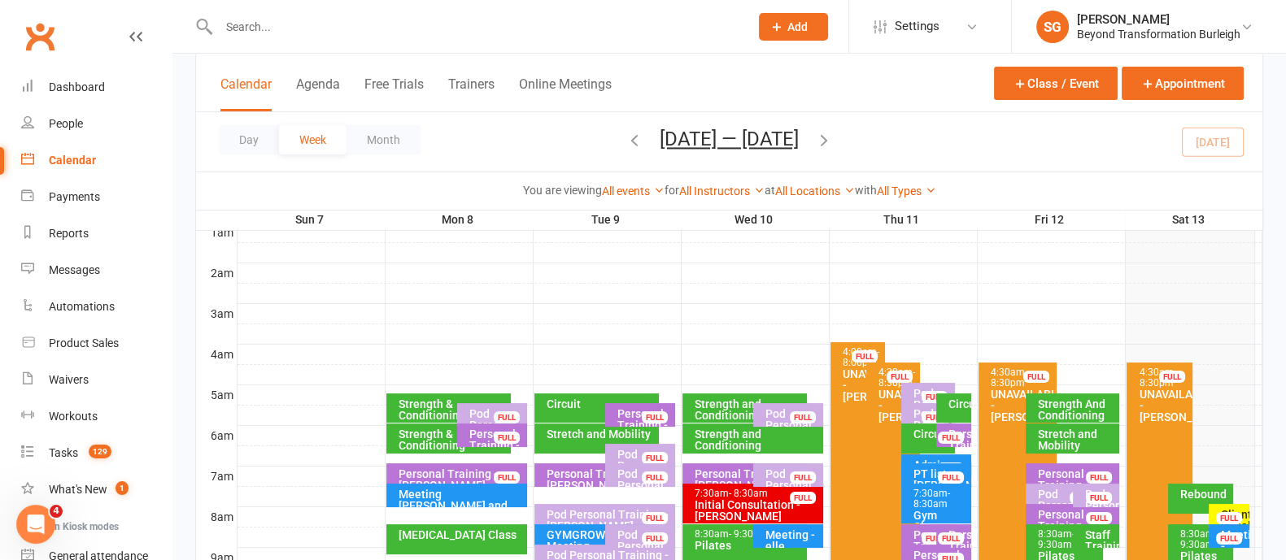
scroll to position [305, 0]
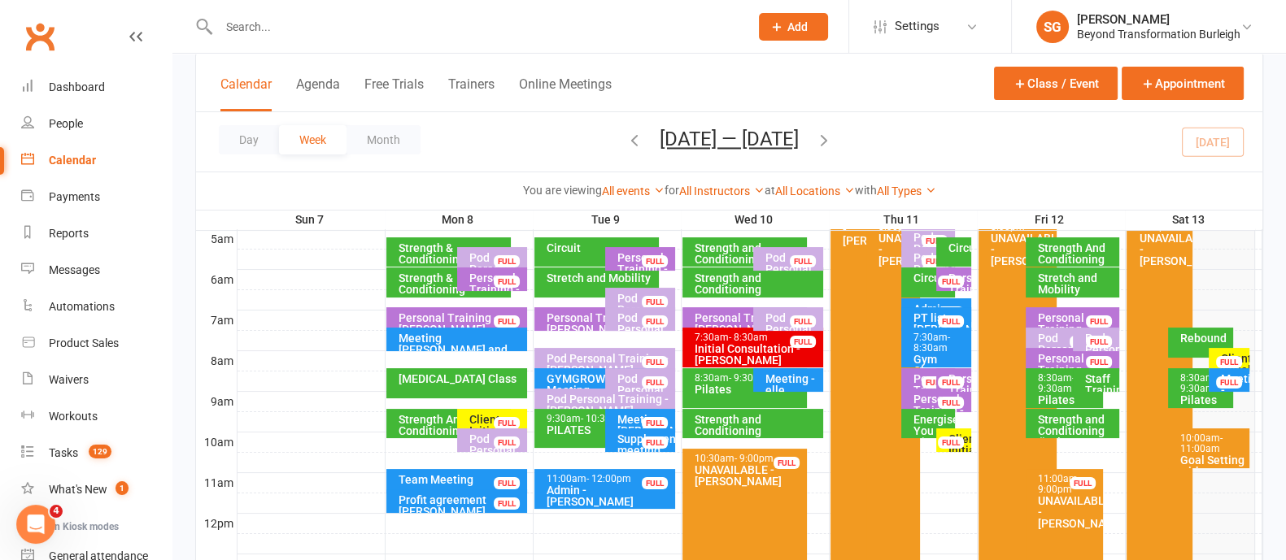
click at [1205, 450] on span "- 11:00am" at bounding box center [1201, 444] width 42 height 22
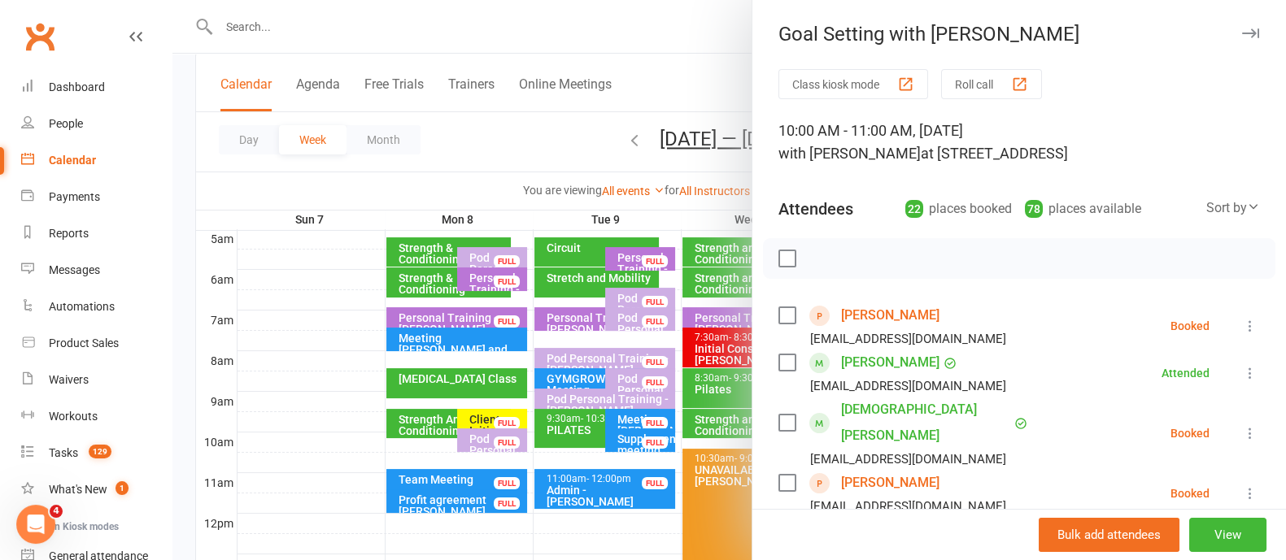
click at [1242, 30] on icon "button" at bounding box center [1250, 33] width 17 height 10
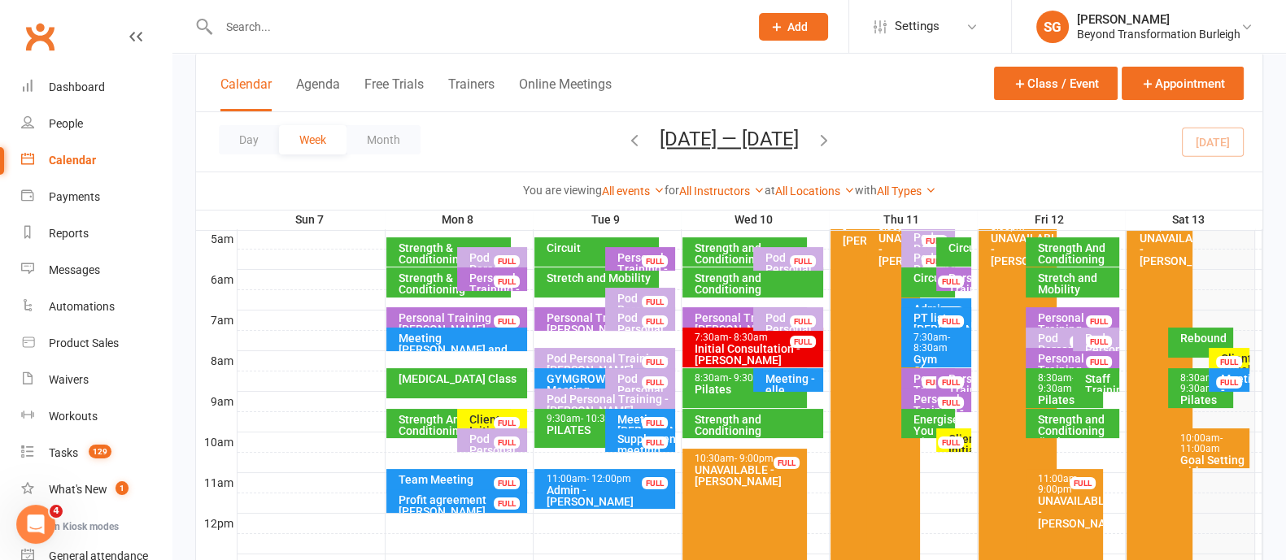
click at [1240, 353] on div "Client Initial Onboarding Session. - [PERSON_NAME]" at bounding box center [1233, 387] width 26 height 68
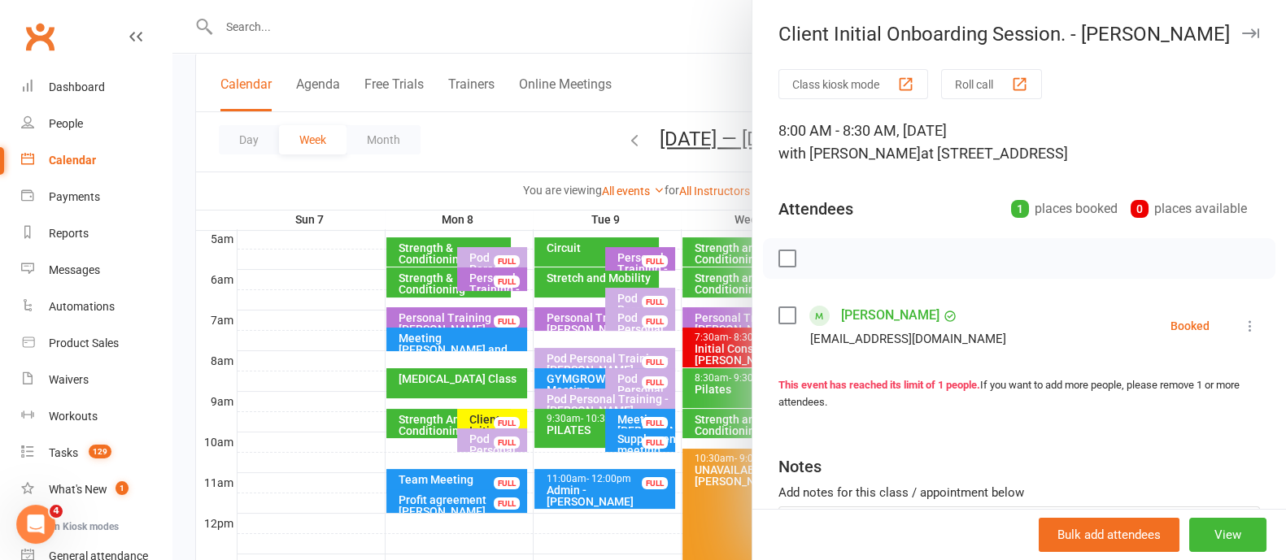
click at [1242, 34] on icon "button" at bounding box center [1250, 33] width 17 height 10
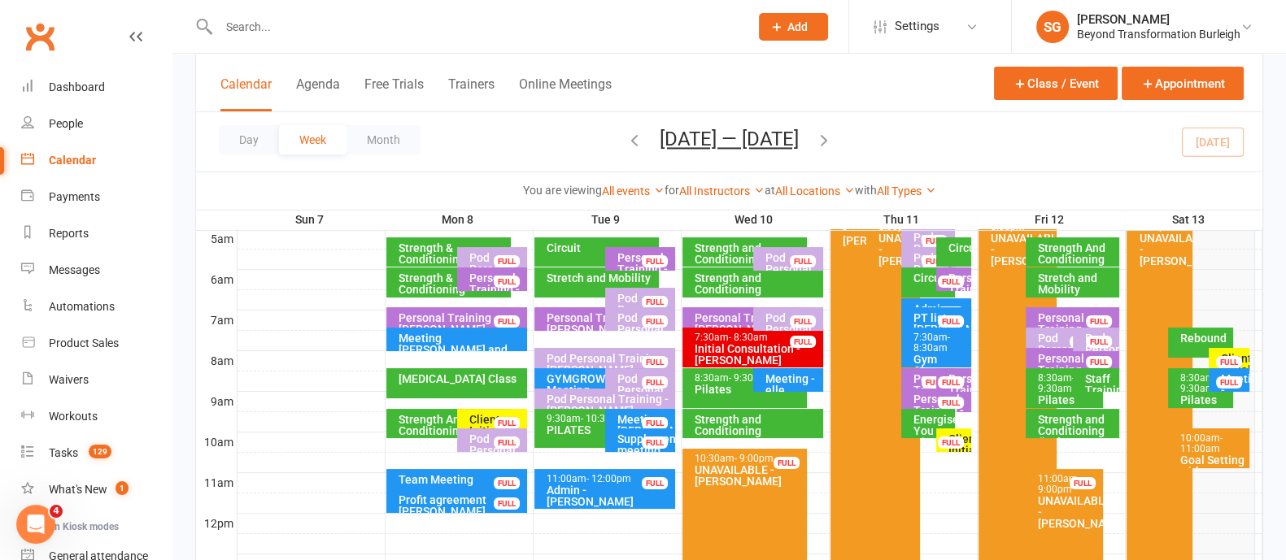
click at [1242, 381] on div "Meeting - [PERSON_NAME]" at bounding box center [1233, 390] width 26 height 34
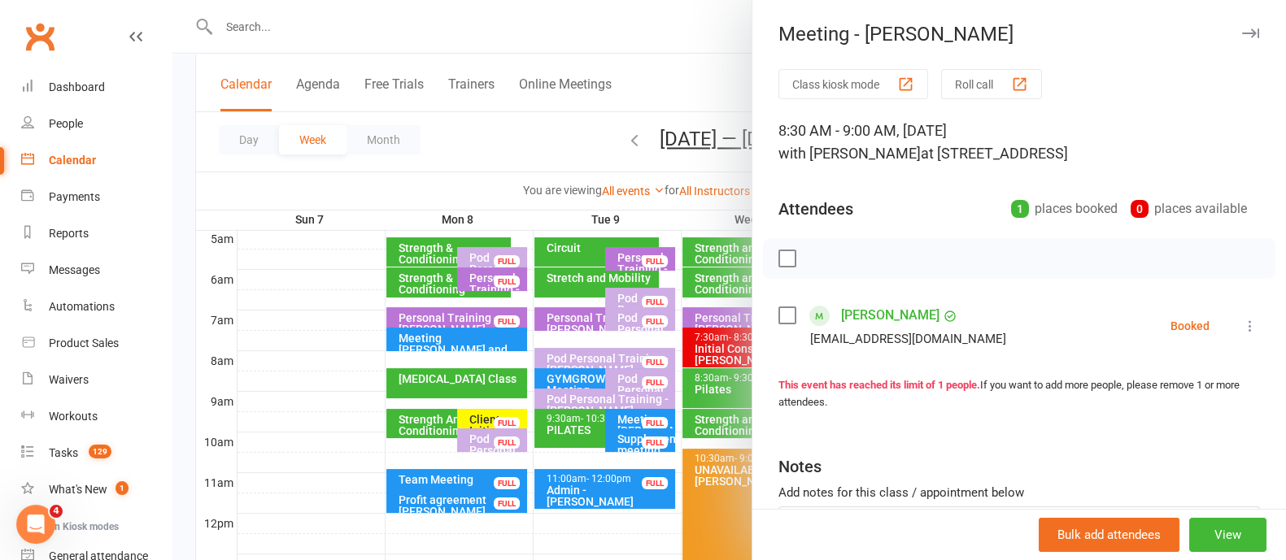
click at [875, 315] on link "[PERSON_NAME]" at bounding box center [890, 315] width 98 height 26
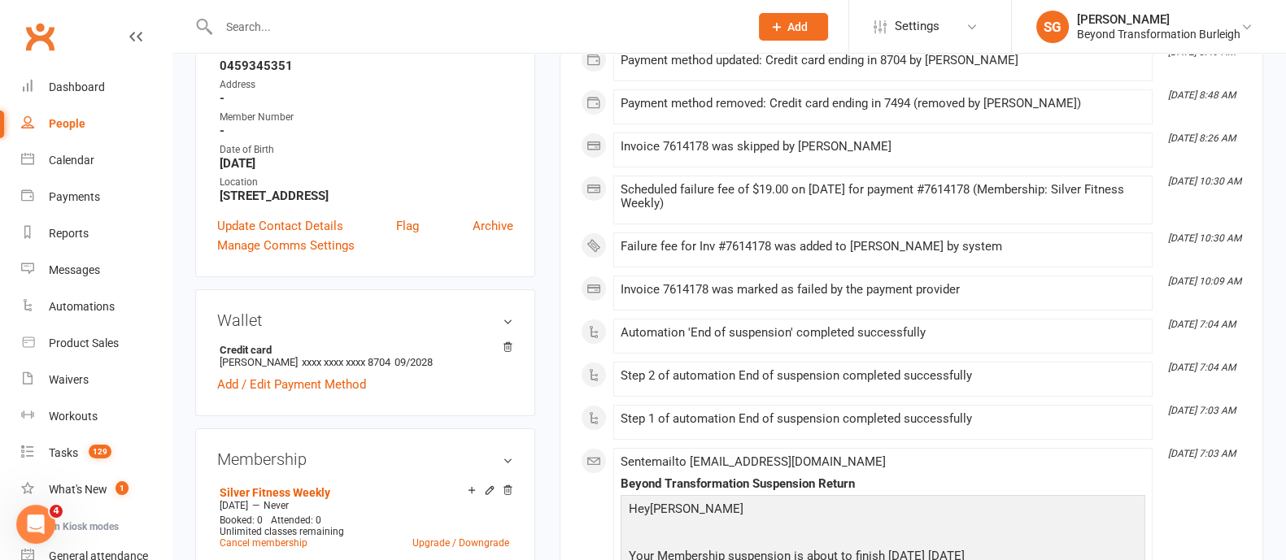
scroll to position [508, 0]
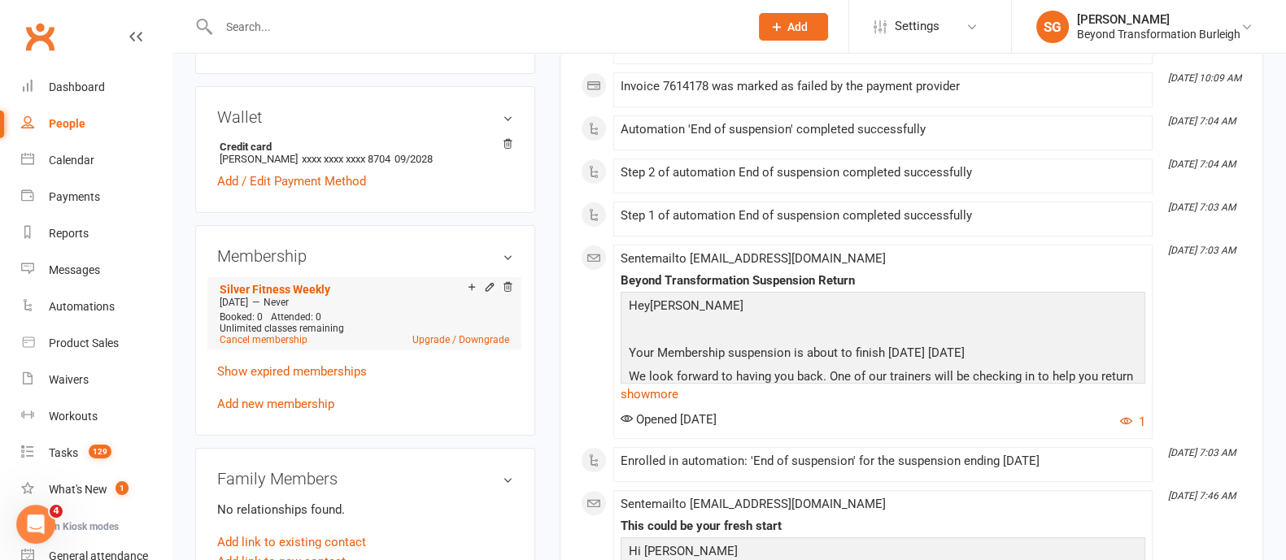
click at [476, 335] on link "Upgrade / Downgrade" at bounding box center [460, 339] width 97 height 11
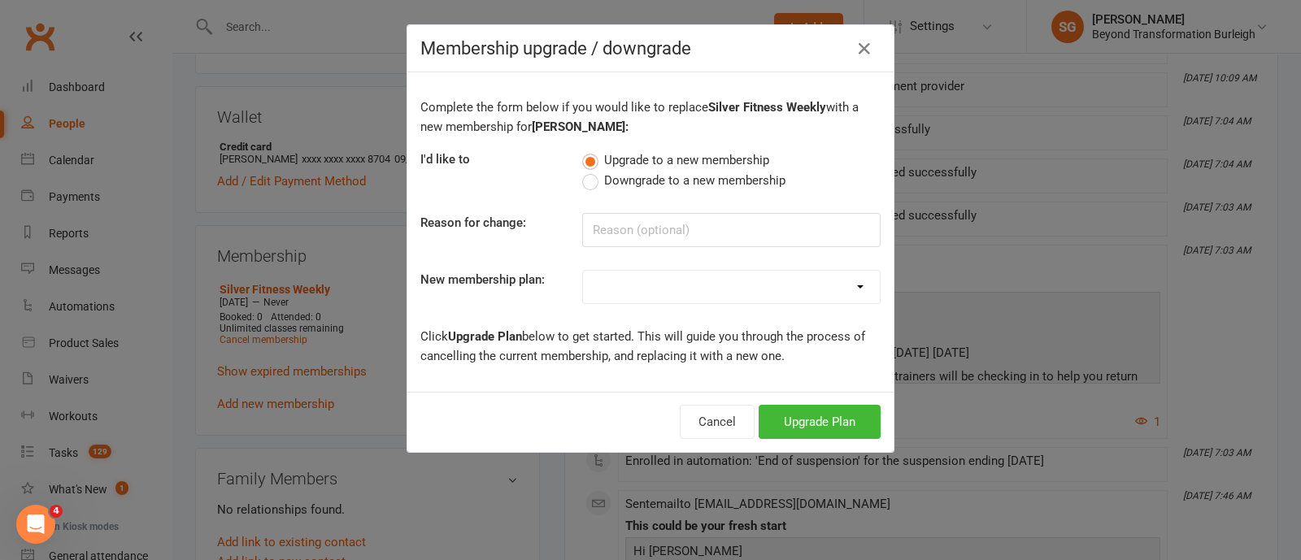
click at [474, 344] on div "Membership upgrade / downgrade Complete the form below if you would like to rep…" at bounding box center [651, 238] width 488 height 429
click at [582, 228] on input at bounding box center [731, 230] width 298 height 34
click at [598, 228] on input at bounding box center [731, 230] width 298 height 34
type input "P"
type input "Godfather"
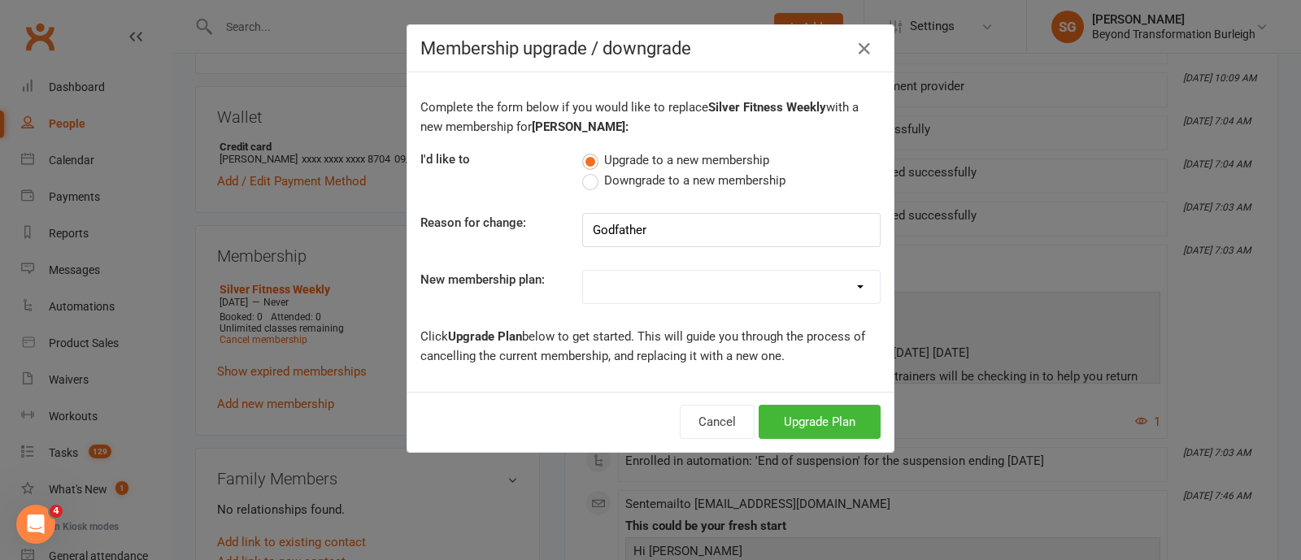
click at [612, 294] on select "14 Day Shred (INTRO OFFER) Group Buddy Fortnightly Group Classes Weekly Group C…" at bounding box center [731, 287] width 297 height 33
select select "32"
click at [583, 271] on select "14 Day Shred (INTRO OFFER) Group Buddy Fortnightly Group Classes Weekly Group C…" at bounding box center [731, 287] width 297 height 33
click at [811, 420] on button "Upgrade Plan" at bounding box center [820, 422] width 122 height 34
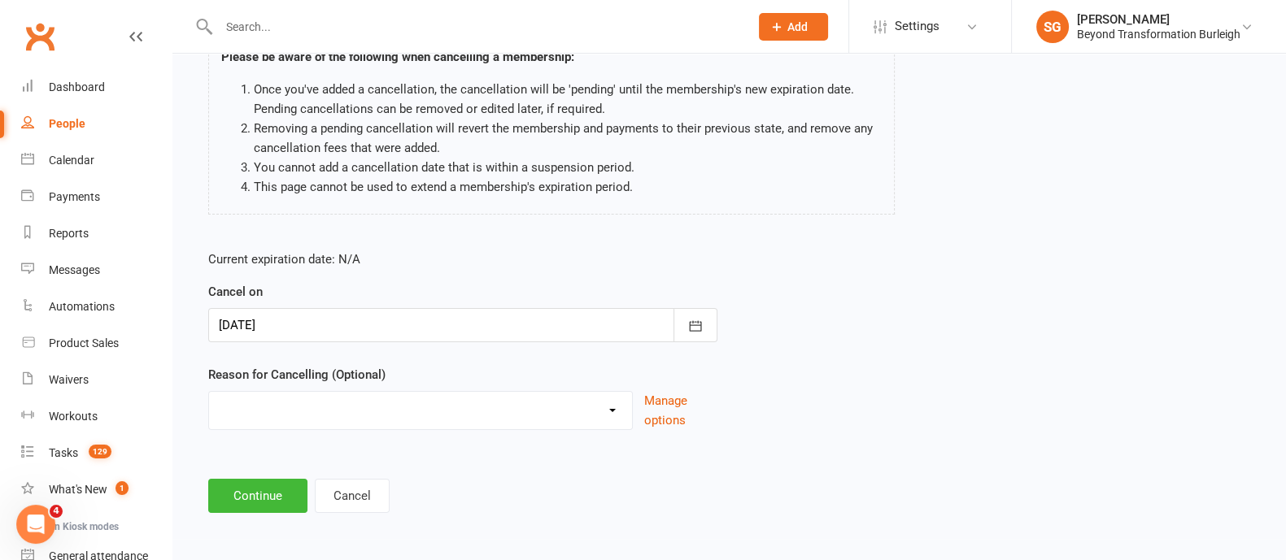
scroll to position [141, 0]
click at [491, 411] on select "Admin Finances Godfather Holiday Injury Moving to Burleigh No use Upgrading to …" at bounding box center [420, 407] width 423 height 33
select select "2"
click at [209, 391] on select "Admin Finances Godfather Holiday Injury Moving to Burleigh No use Upgrading to …" at bounding box center [420, 407] width 423 height 33
click at [281, 502] on button "Continue" at bounding box center [257, 495] width 99 height 34
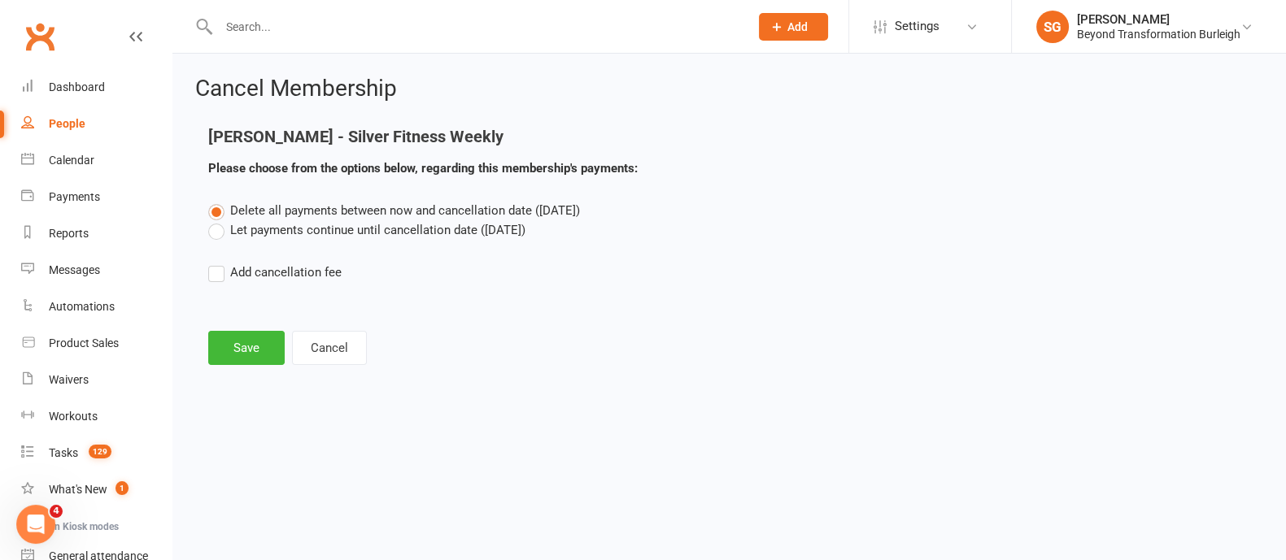
scroll to position [0, 0]
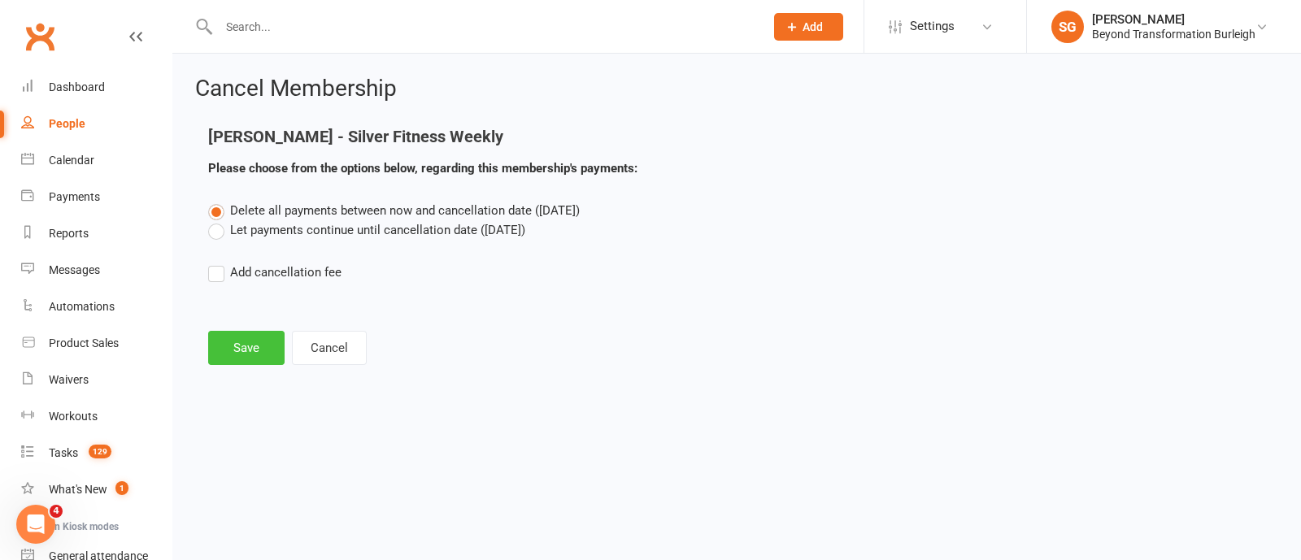
click at [254, 339] on button "Save" at bounding box center [246, 348] width 76 height 34
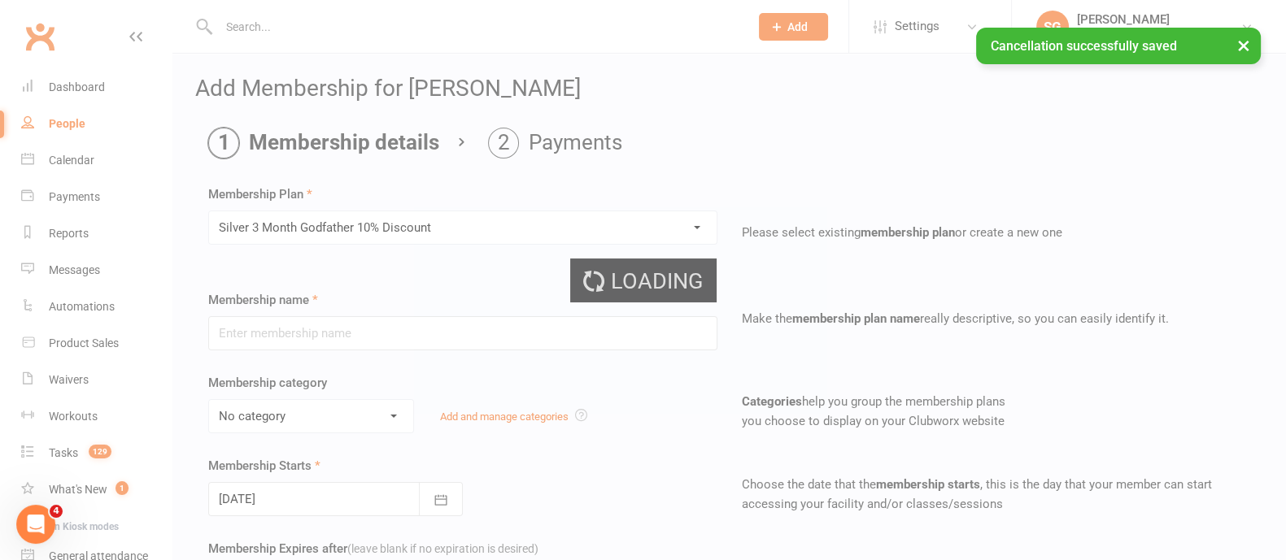
type input "Silver 3 Month Godfather 10% Discount"
select select "5"
type input "3"
select select "2"
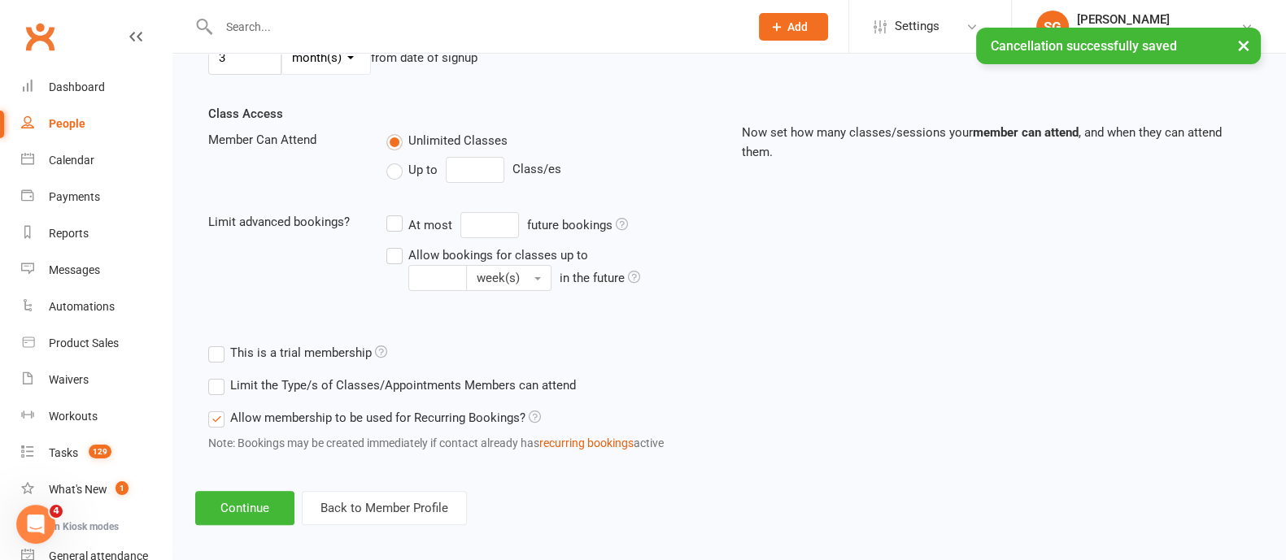
scroll to position [533, 0]
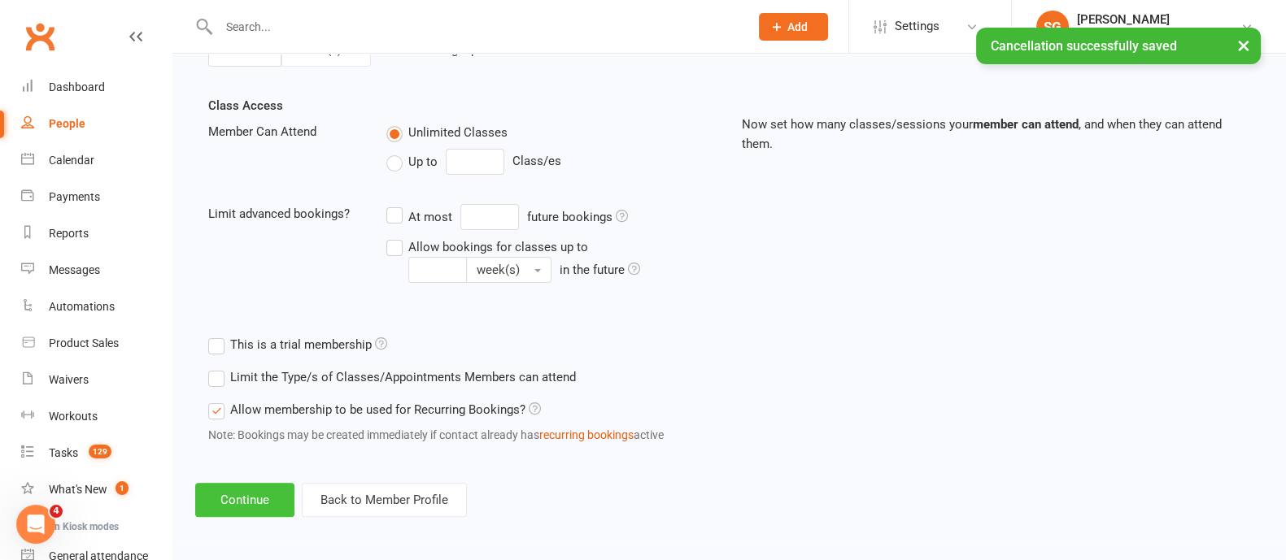
click at [274, 483] on button "Continue" at bounding box center [244, 500] width 99 height 34
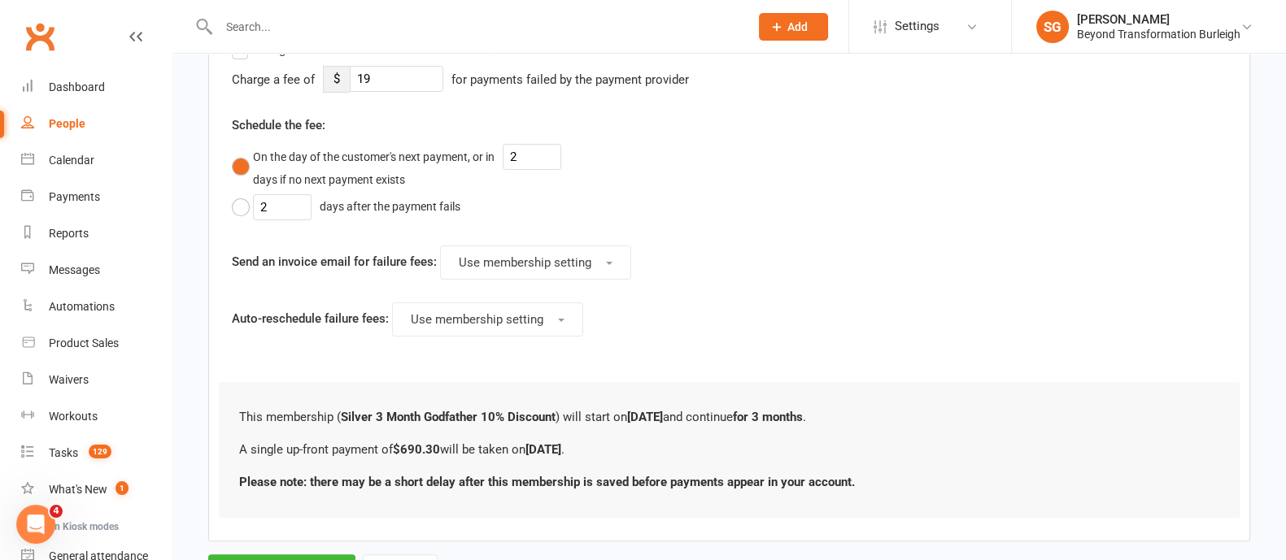
scroll to position [686, 0]
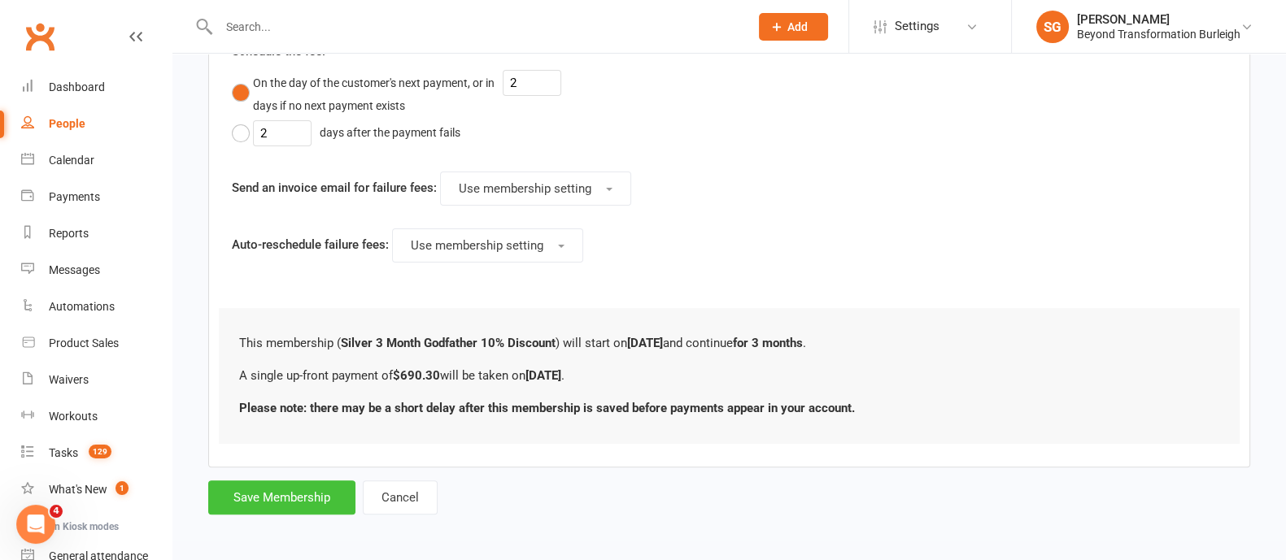
click at [237, 485] on button "Save Membership" at bounding box center [281, 498] width 147 height 34
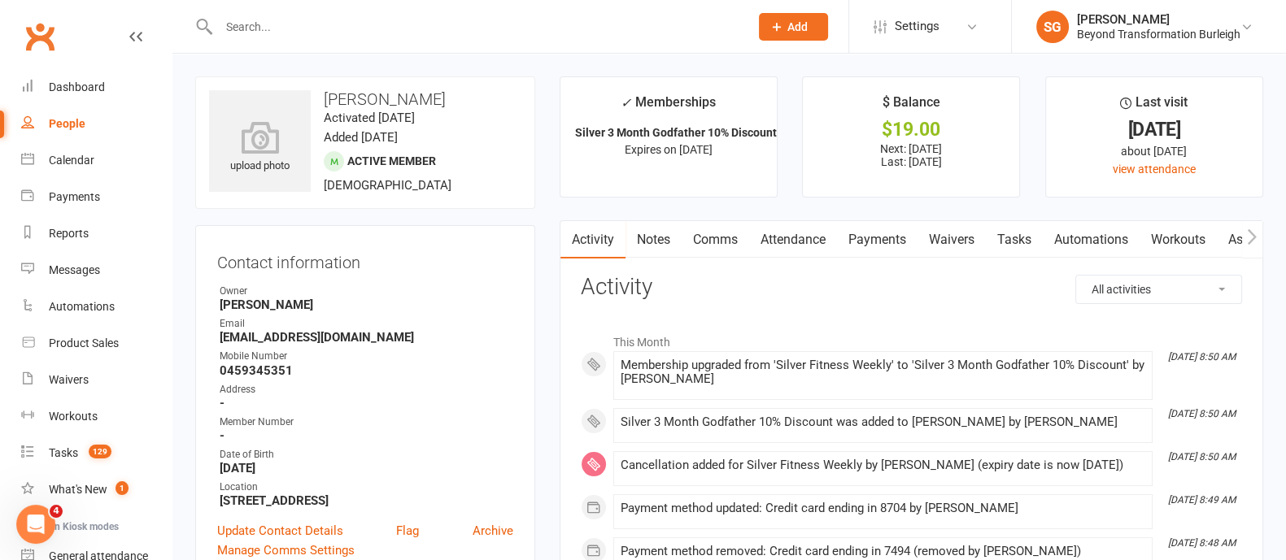
click at [886, 230] on link "Payments" at bounding box center [877, 239] width 81 height 37
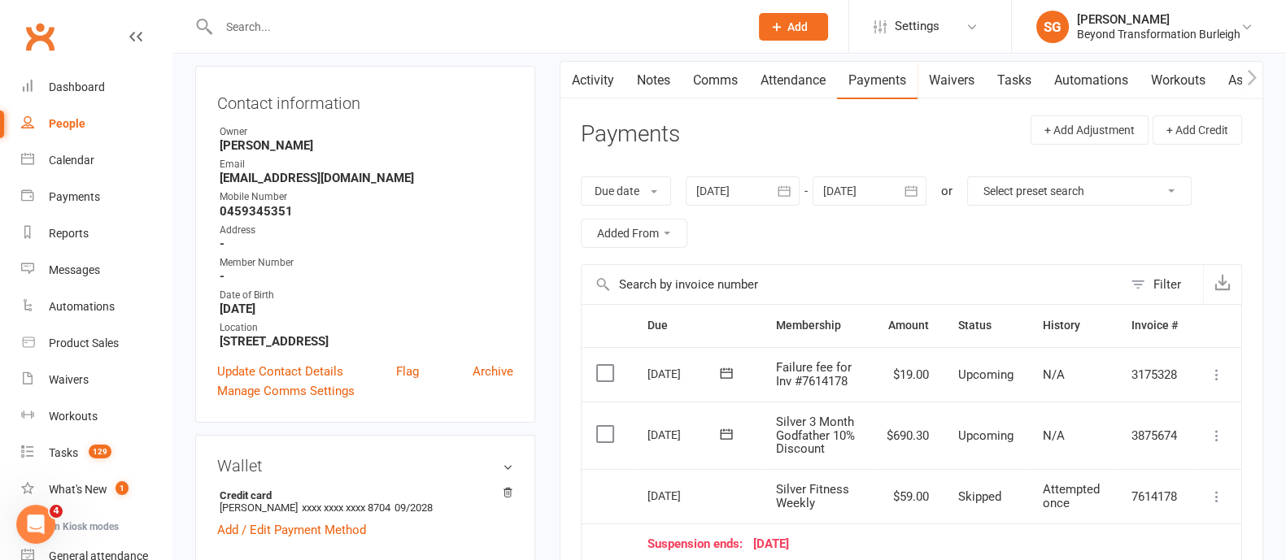
scroll to position [305, 0]
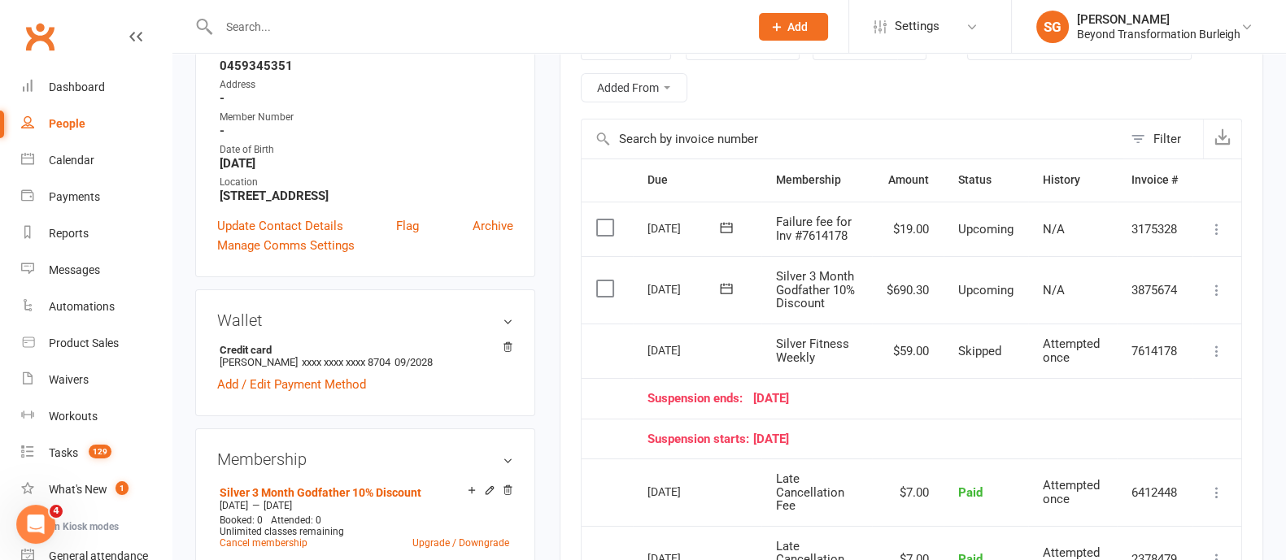
click at [1220, 293] on icon at bounding box center [1216, 290] width 16 height 16
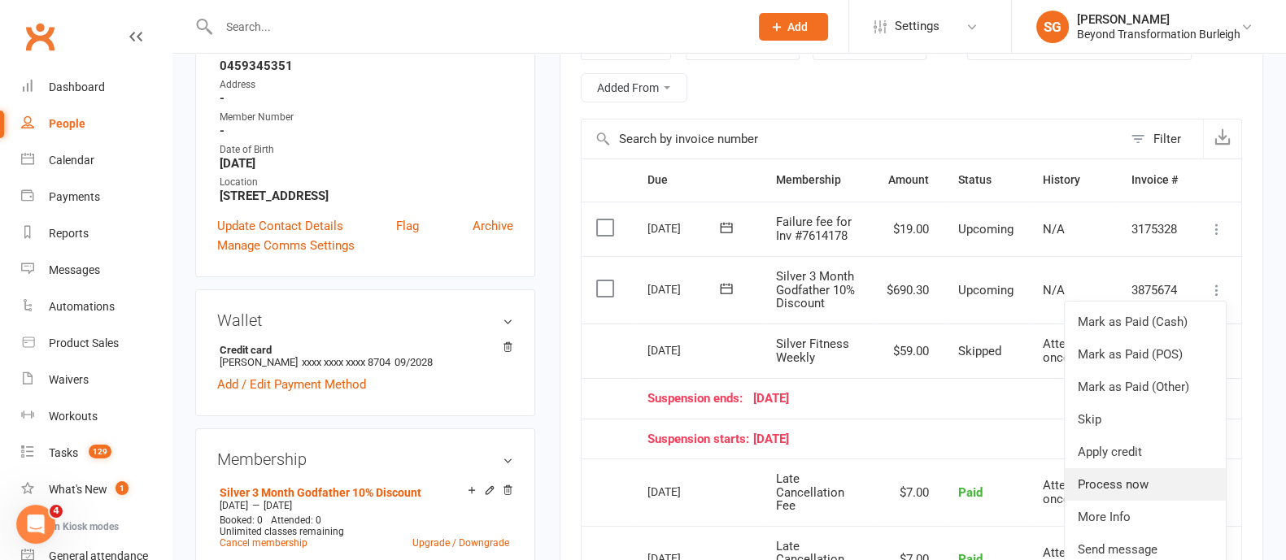
click at [1120, 490] on link "Process now" at bounding box center [1144, 484] width 161 height 33
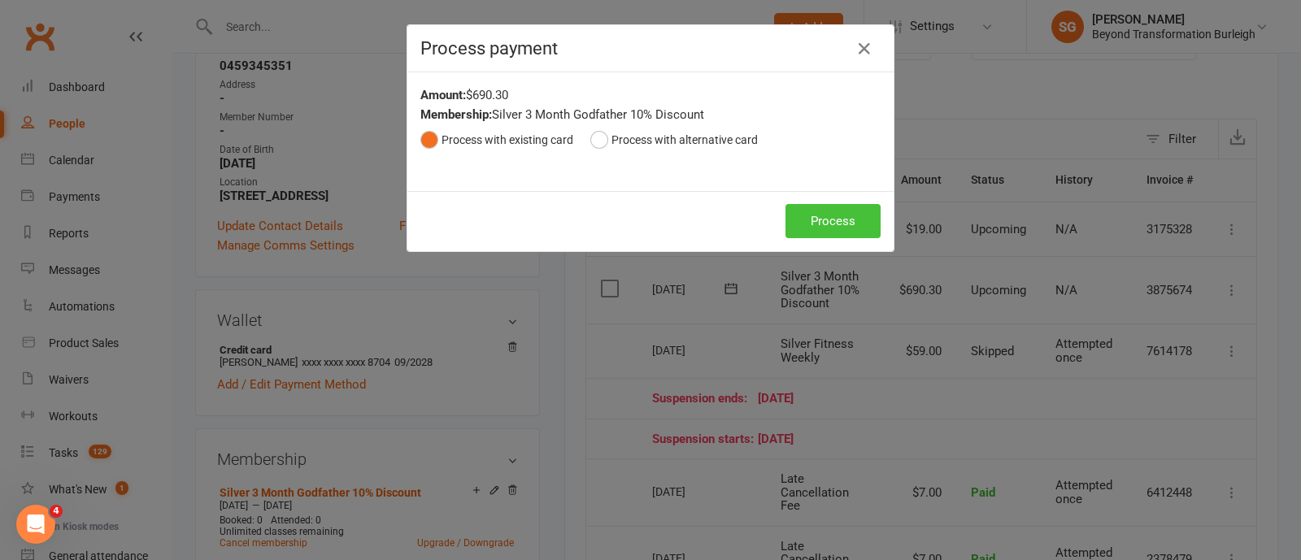
click at [799, 217] on button "Process" at bounding box center [832, 221] width 95 height 34
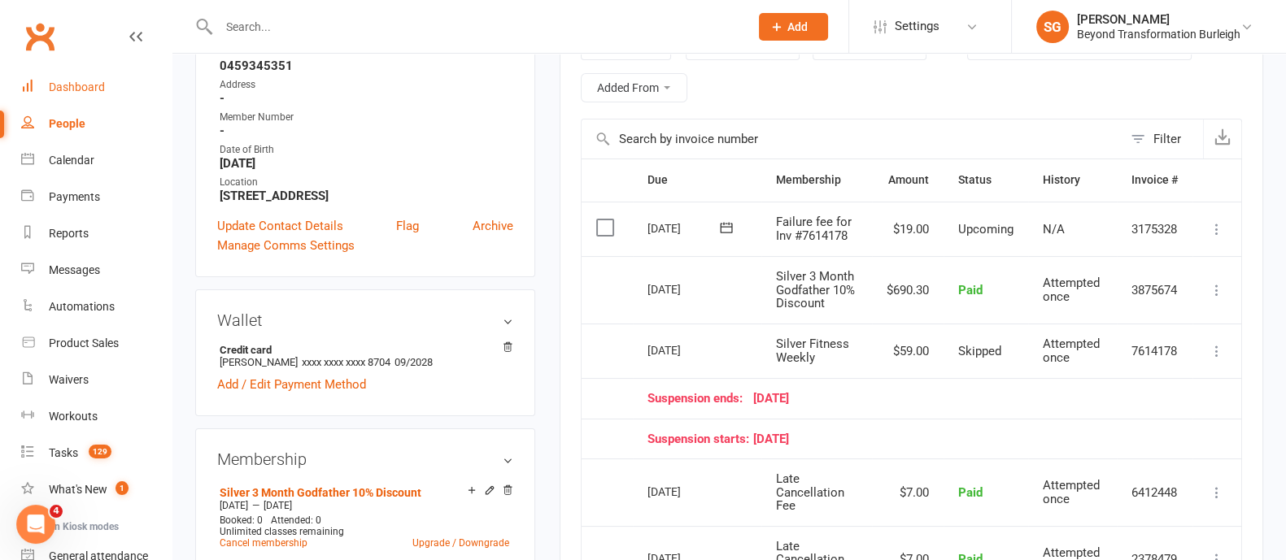
click at [109, 85] on link "Dashboard" at bounding box center [96, 87] width 150 height 37
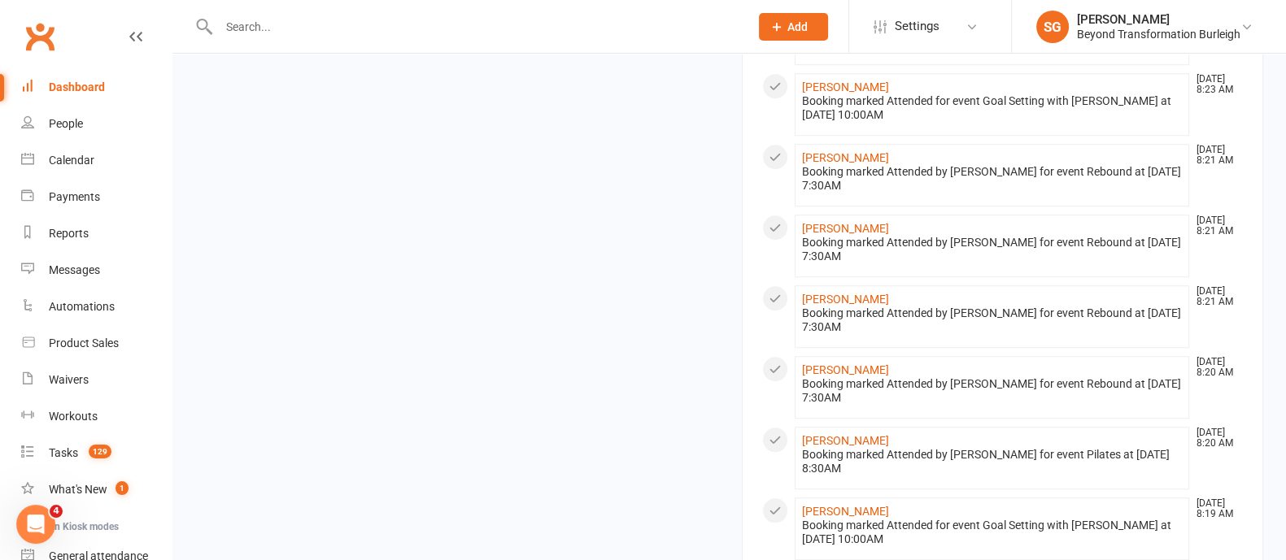
scroll to position [1769, 0]
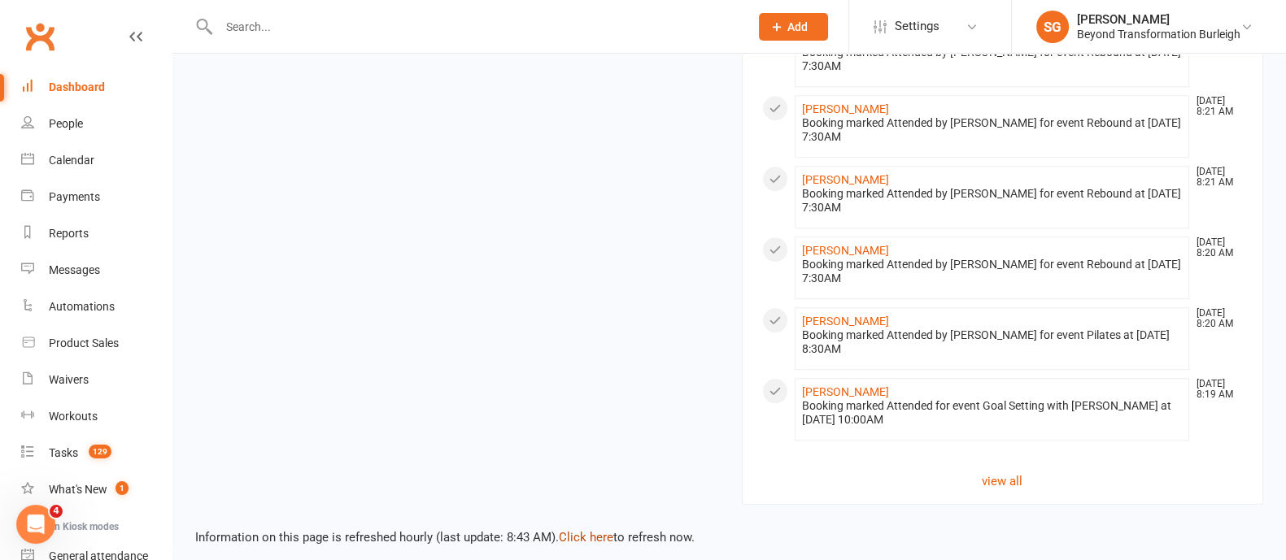
click at [584, 530] on link "Click here" at bounding box center [586, 537] width 54 height 15
click at [585, 530] on link "Click here" at bounding box center [586, 537] width 54 height 15
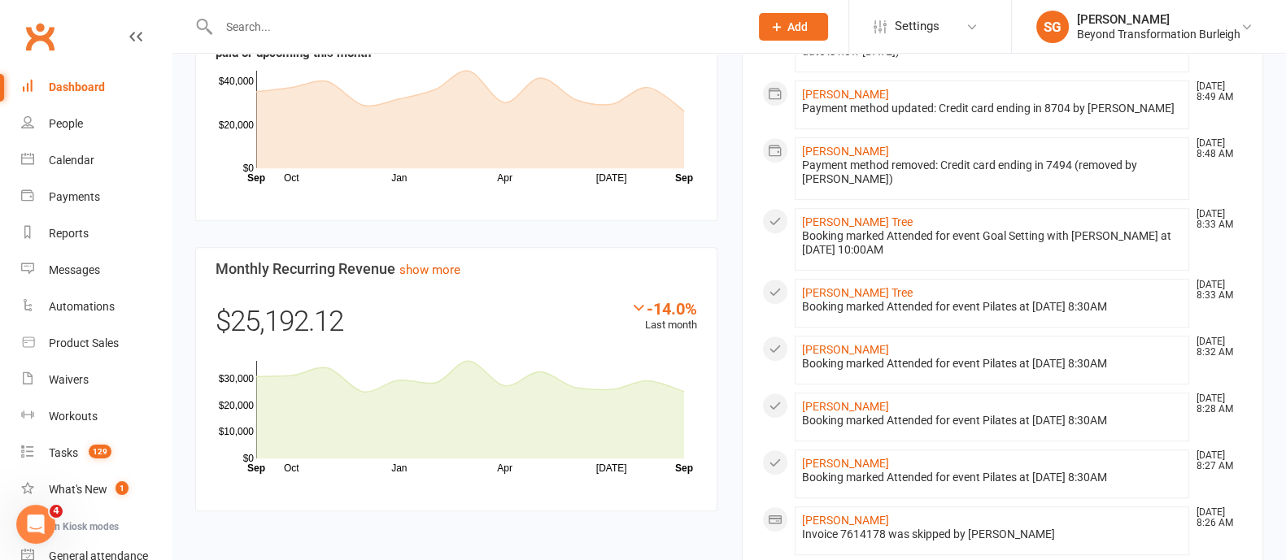
scroll to position [753, 0]
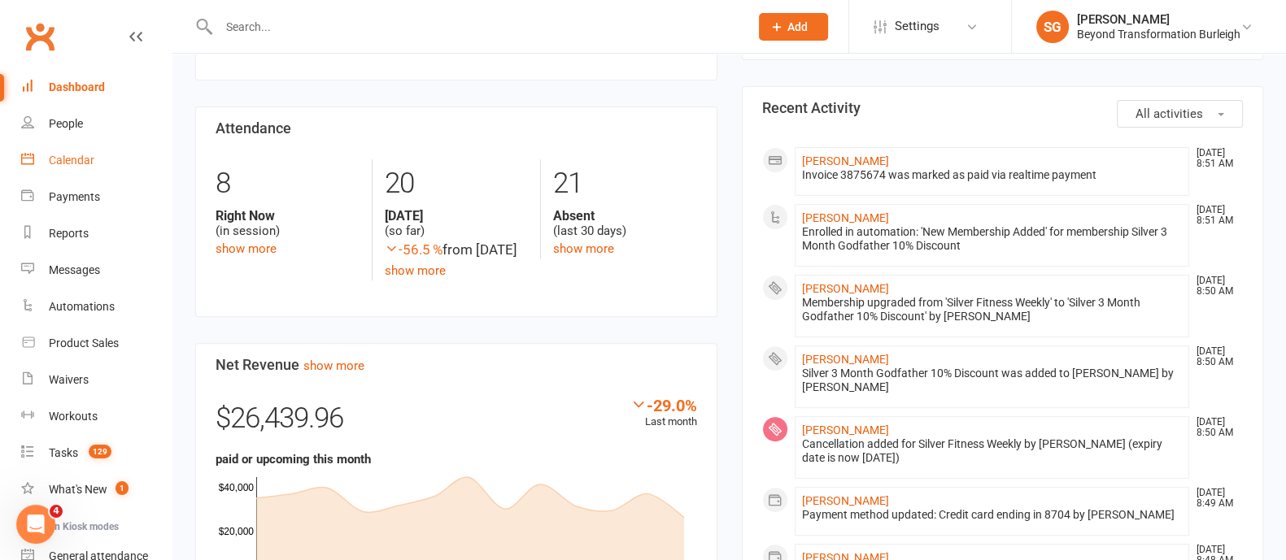
click at [89, 151] on link "Calendar" at bounding box center [96, 160] width 150 height 37
